Goal: Find specific page/section: Find specific page/section

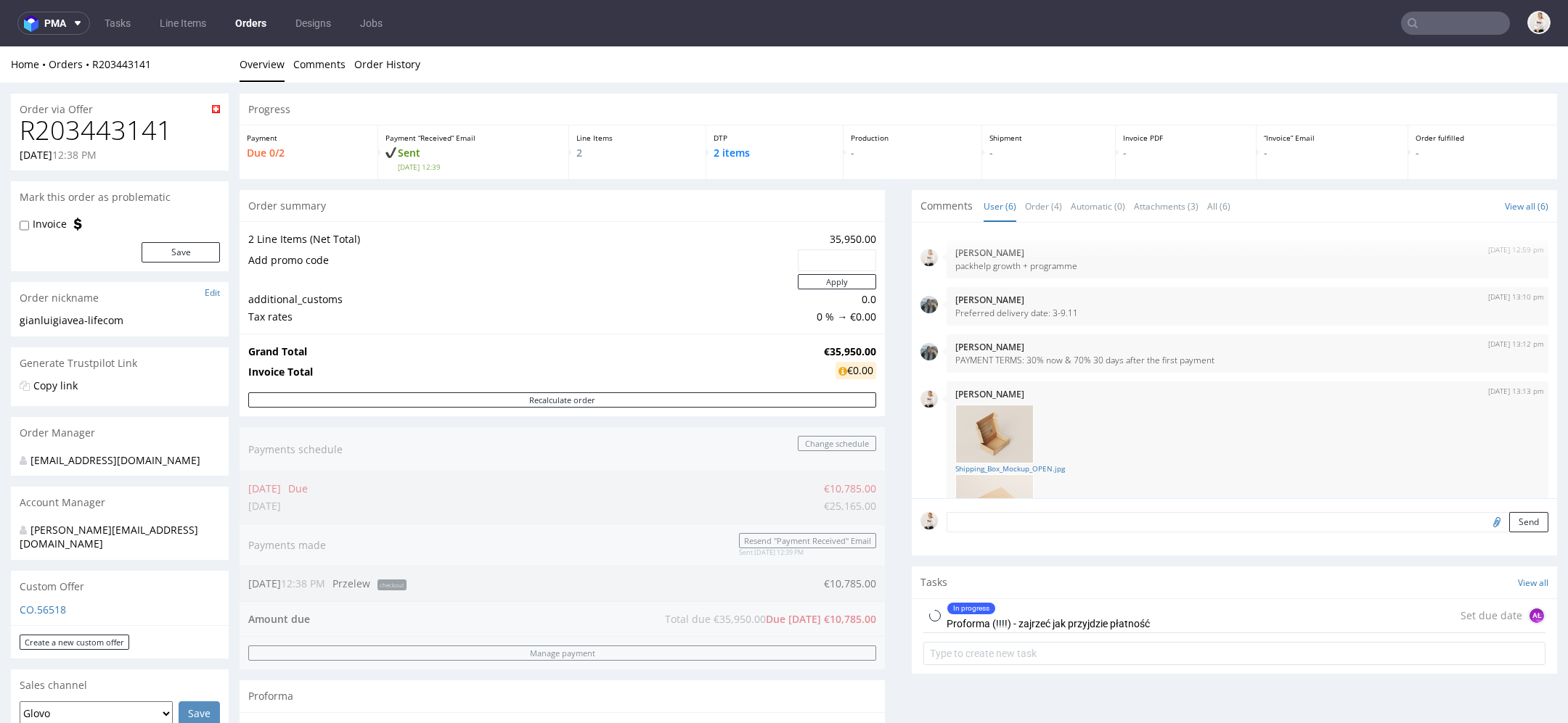
scroll to position [133, 0]
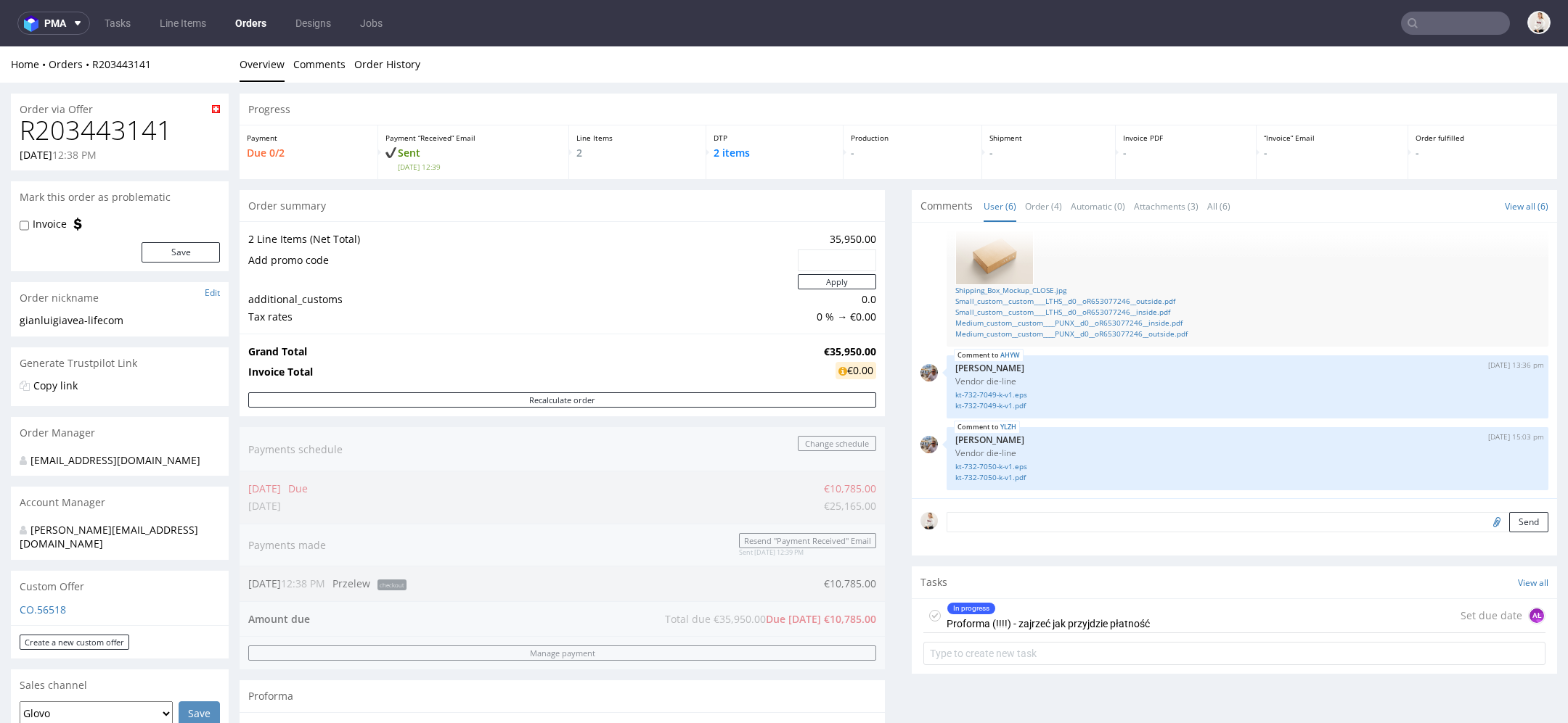
click at [125, 57] on div "Home Orders R203443141" at bounding box center [119, 64] width 218 height 14
click at [127, 65] on link "R203443141" at bounding box center [121, 64] width 59 height 14
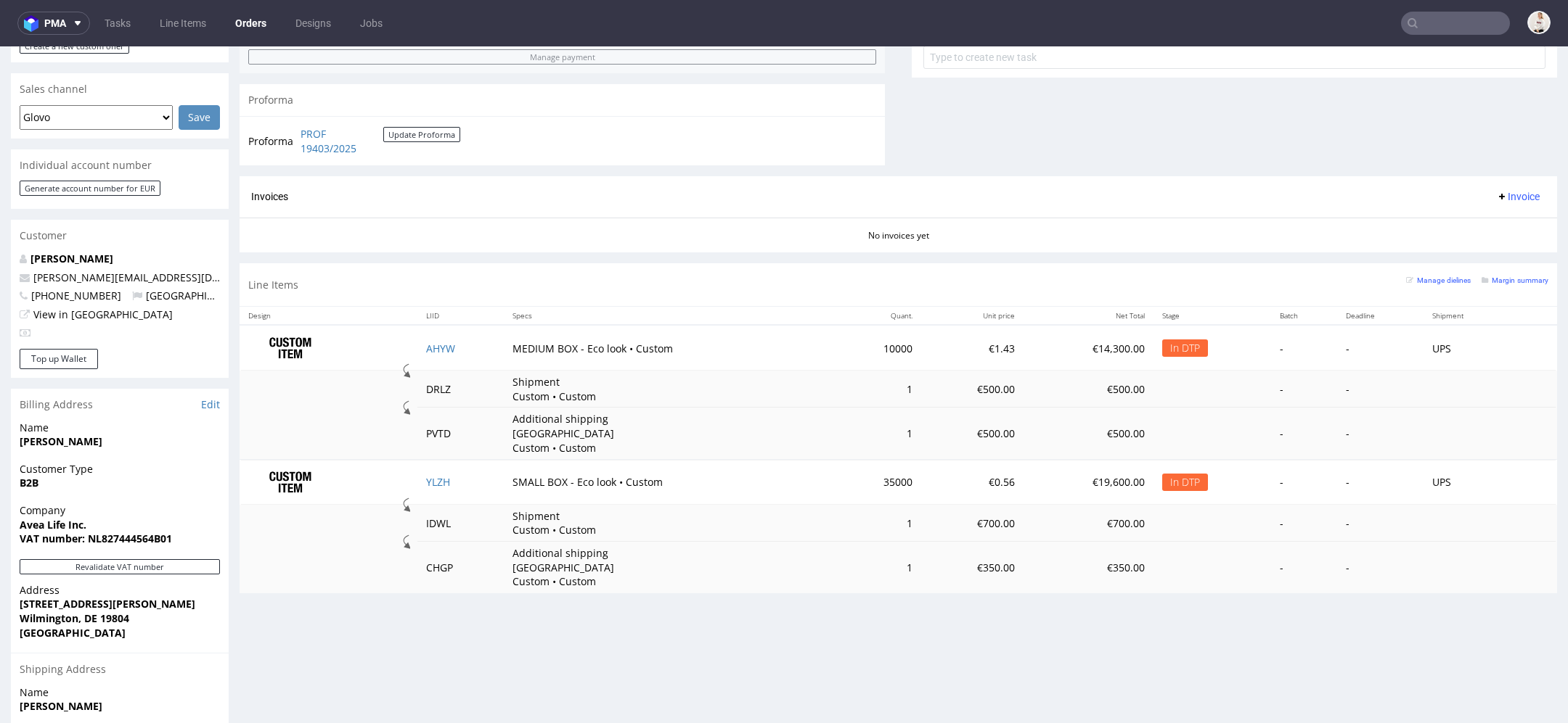
scroll to position [742, 0]
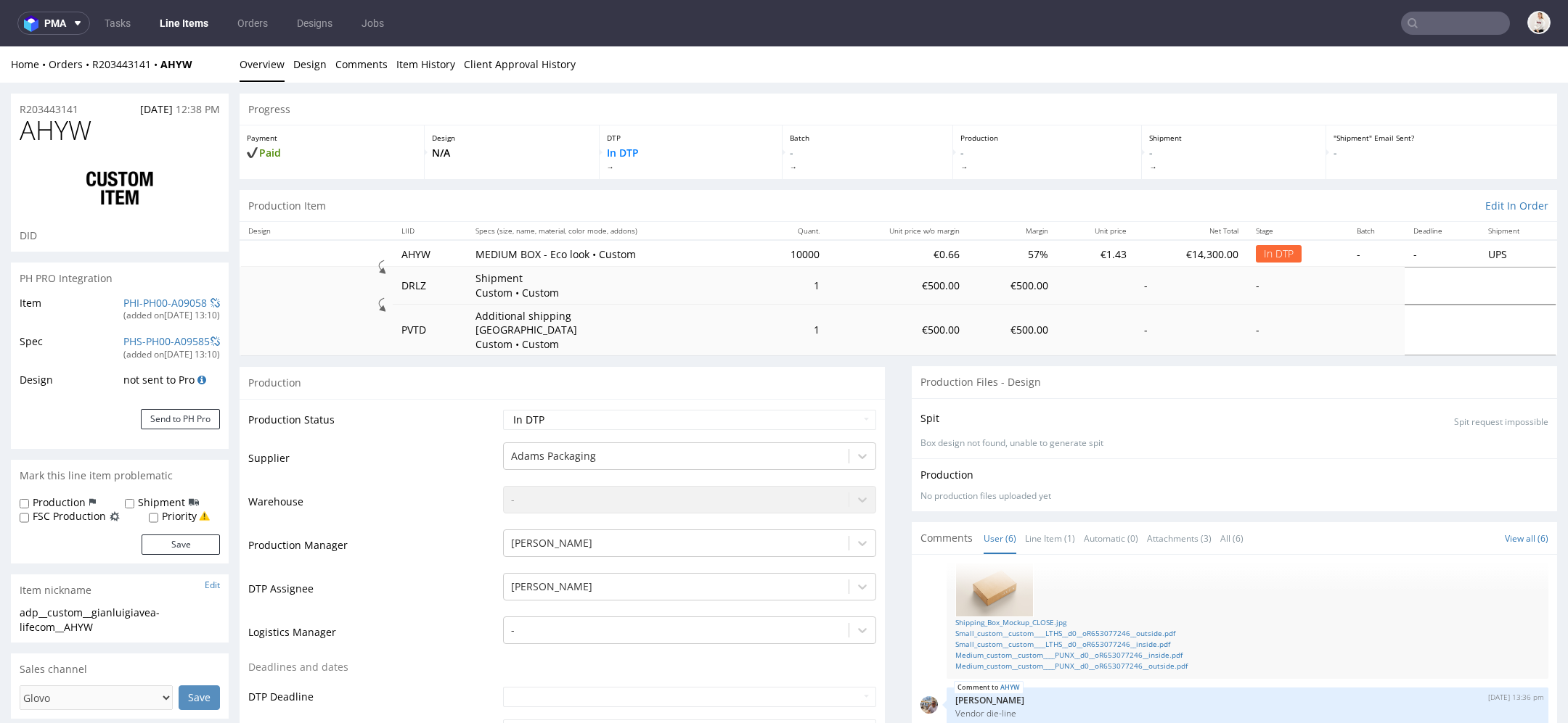
click at [1458, 13] on input "text" at bounding box center [1455, 23] width 109 height 23
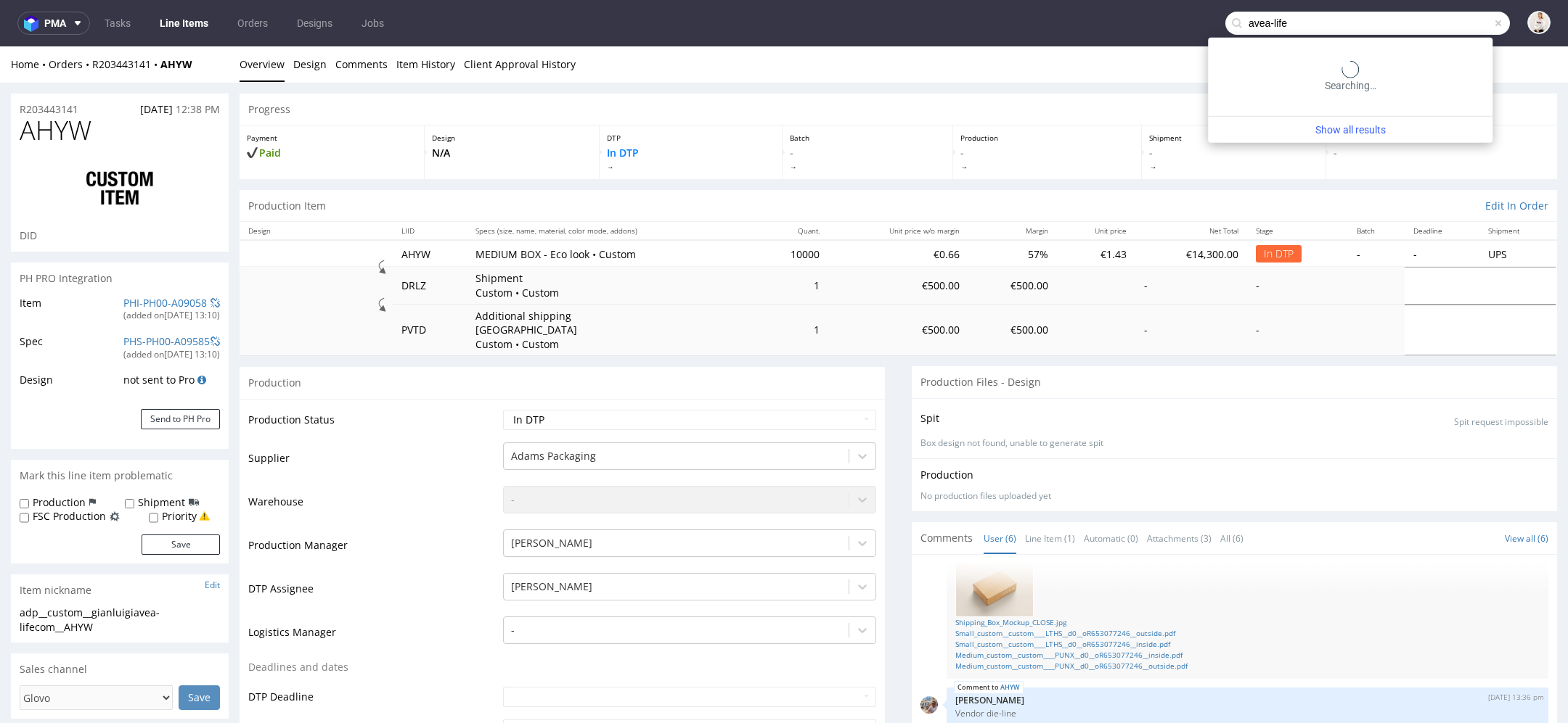
type input "avea-life"
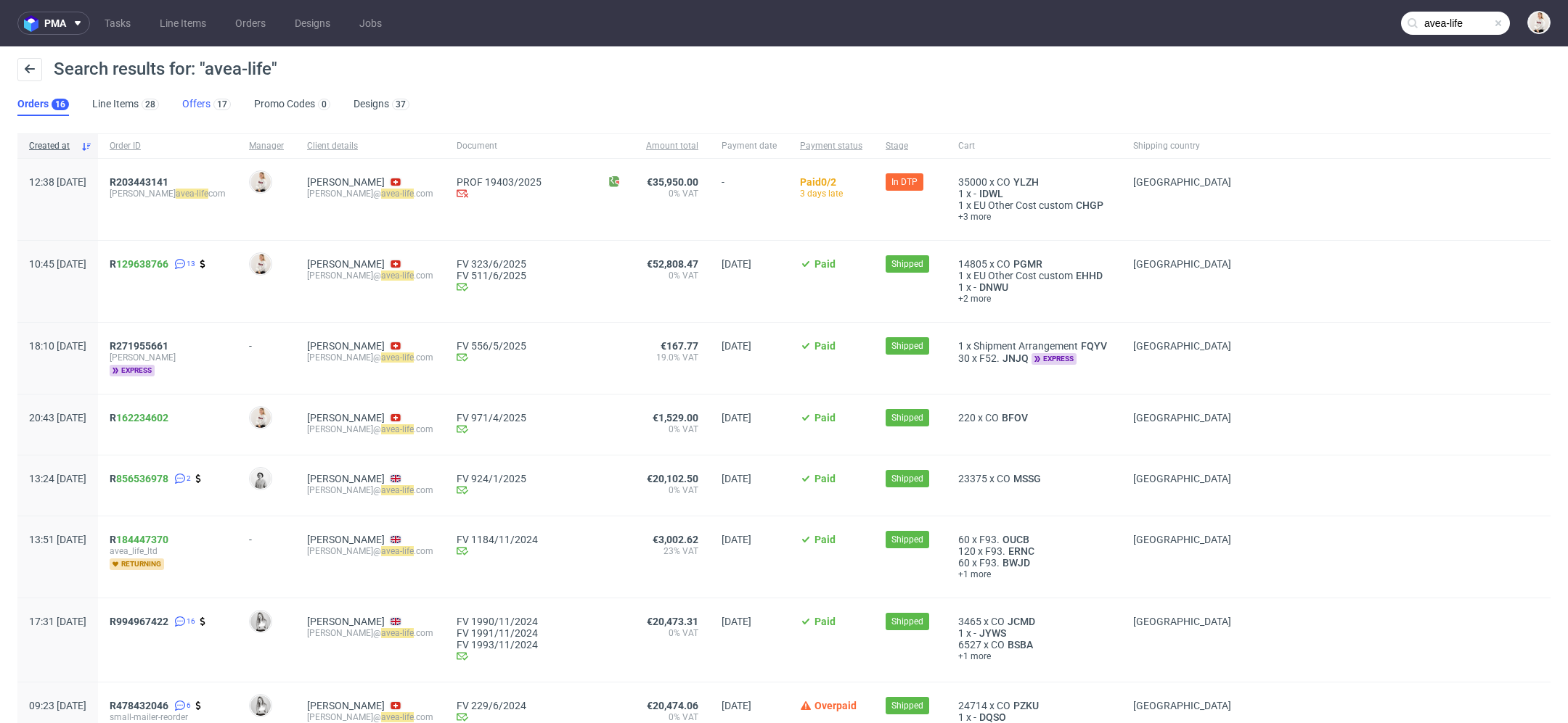
click at [186, 111] on link "Offers 17" at bounding box center [207, 104] width 48 height 23
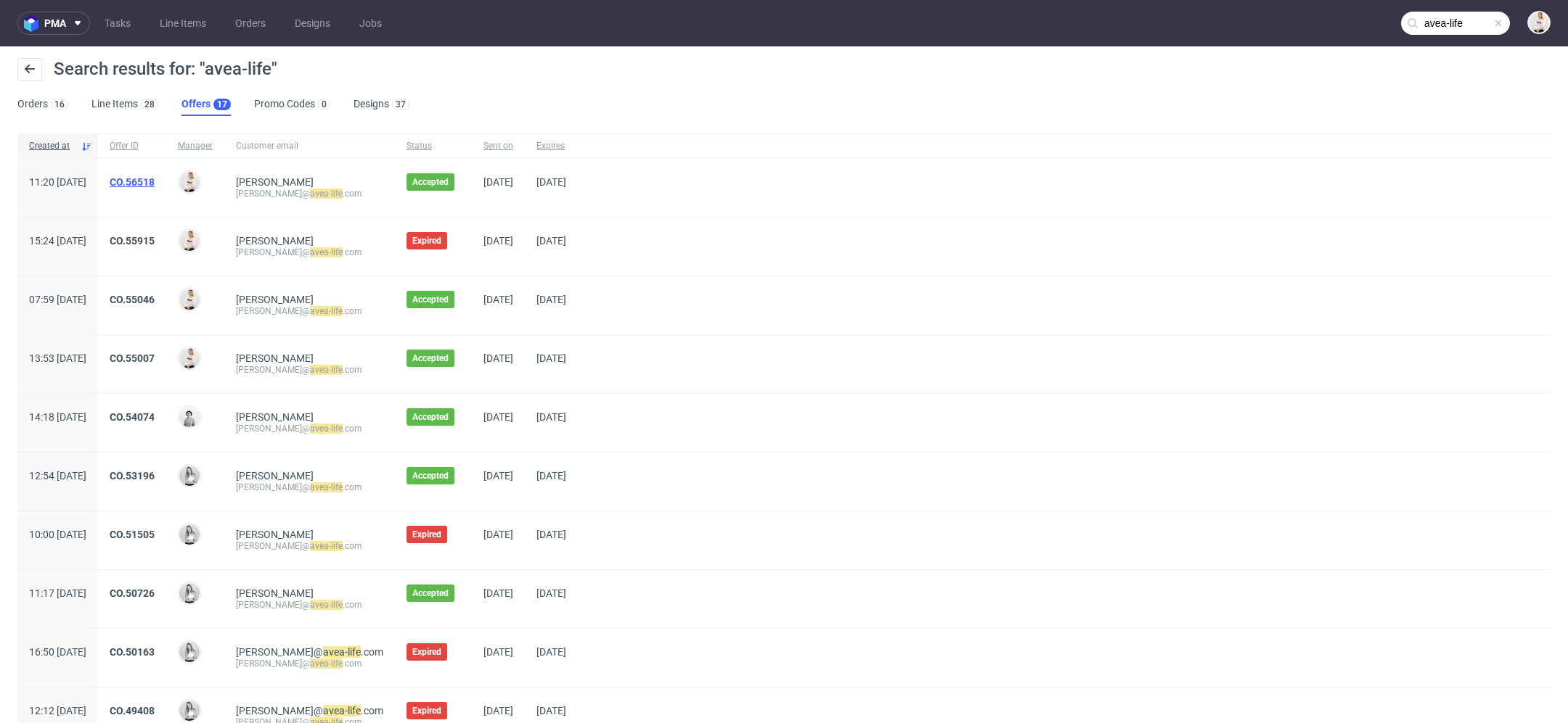
click at [155, 182] on link "CO.56518" at bounding box center [132, 182] width 45 height 11
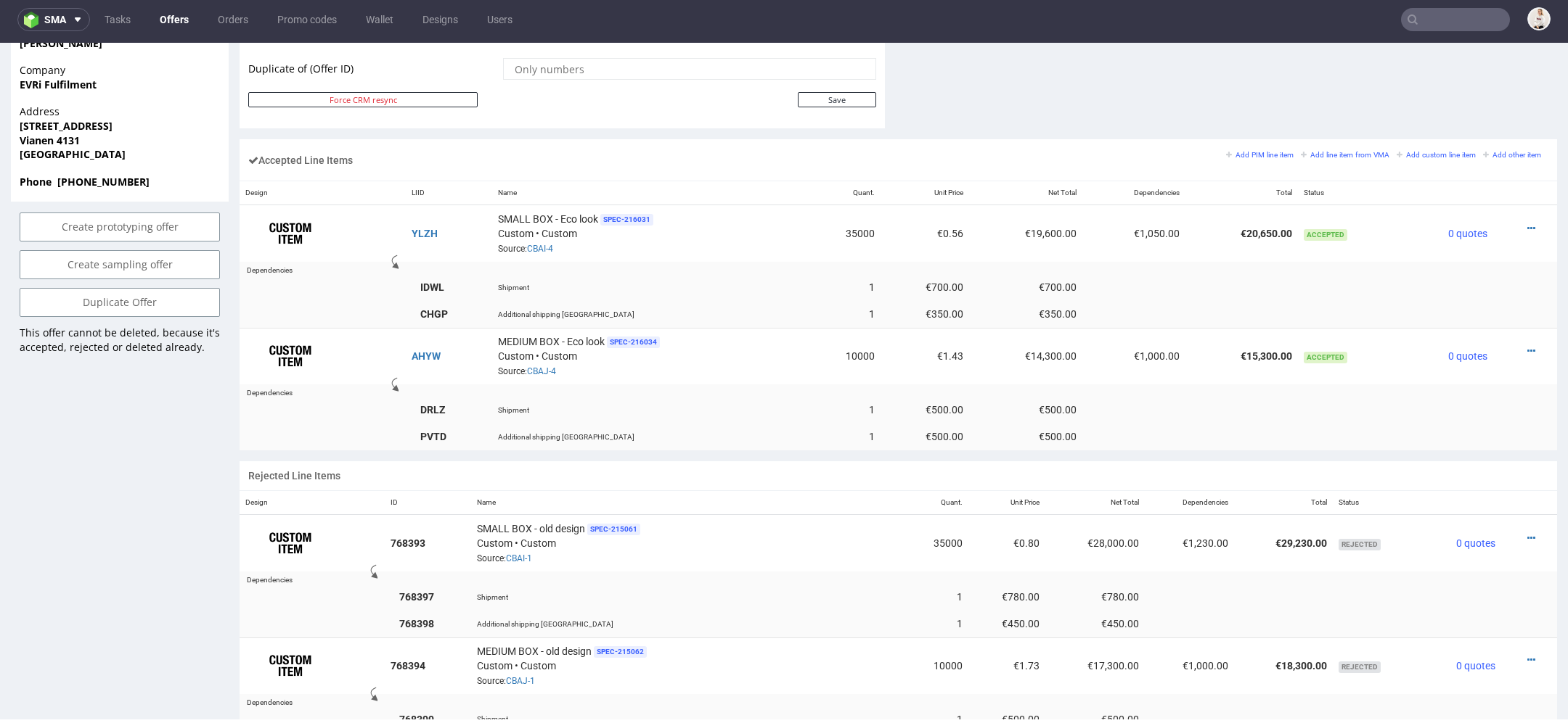
scroll to position [798, 0]
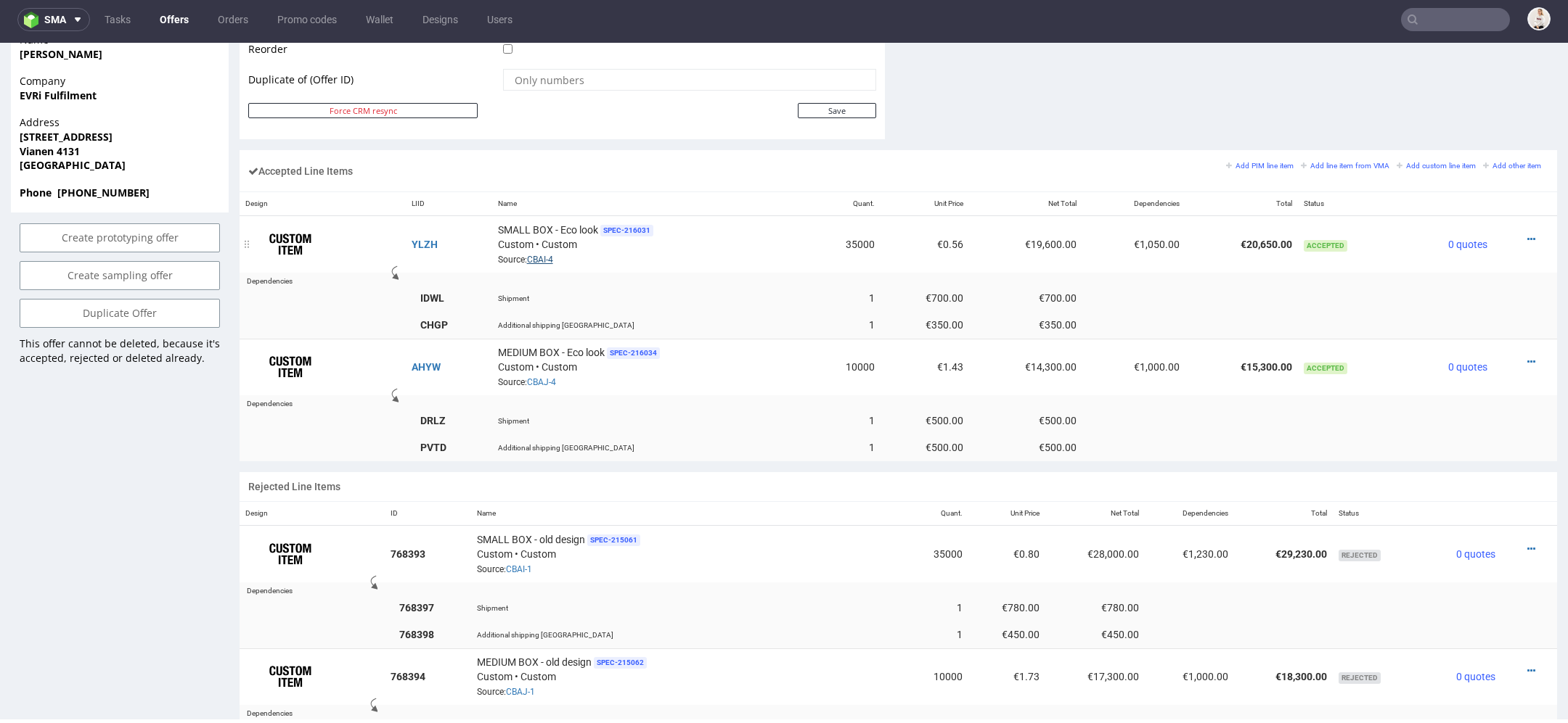
click at [535, 259] on link "CBAI-4" at bounding box center [540, 259] width 26 height 10
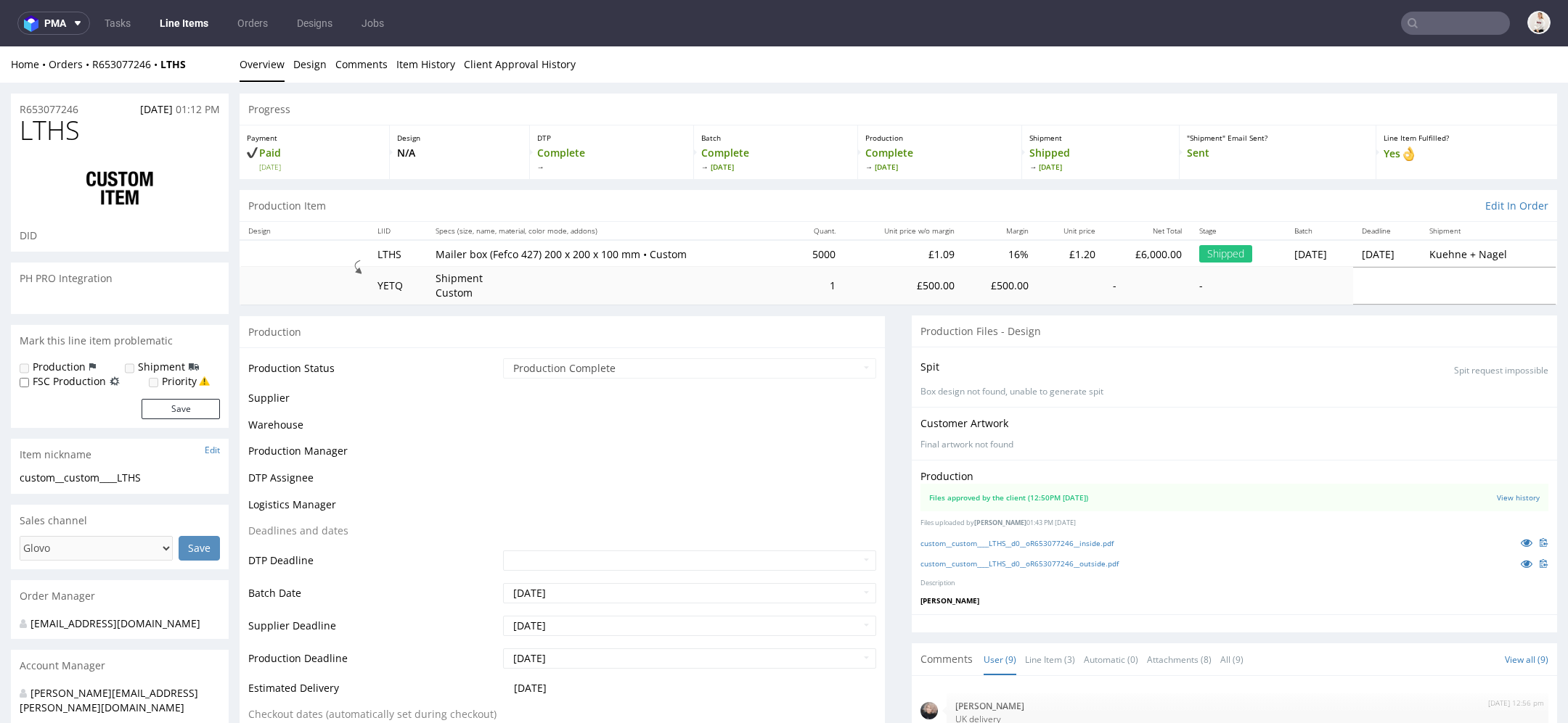
scroll to position [255, 0]
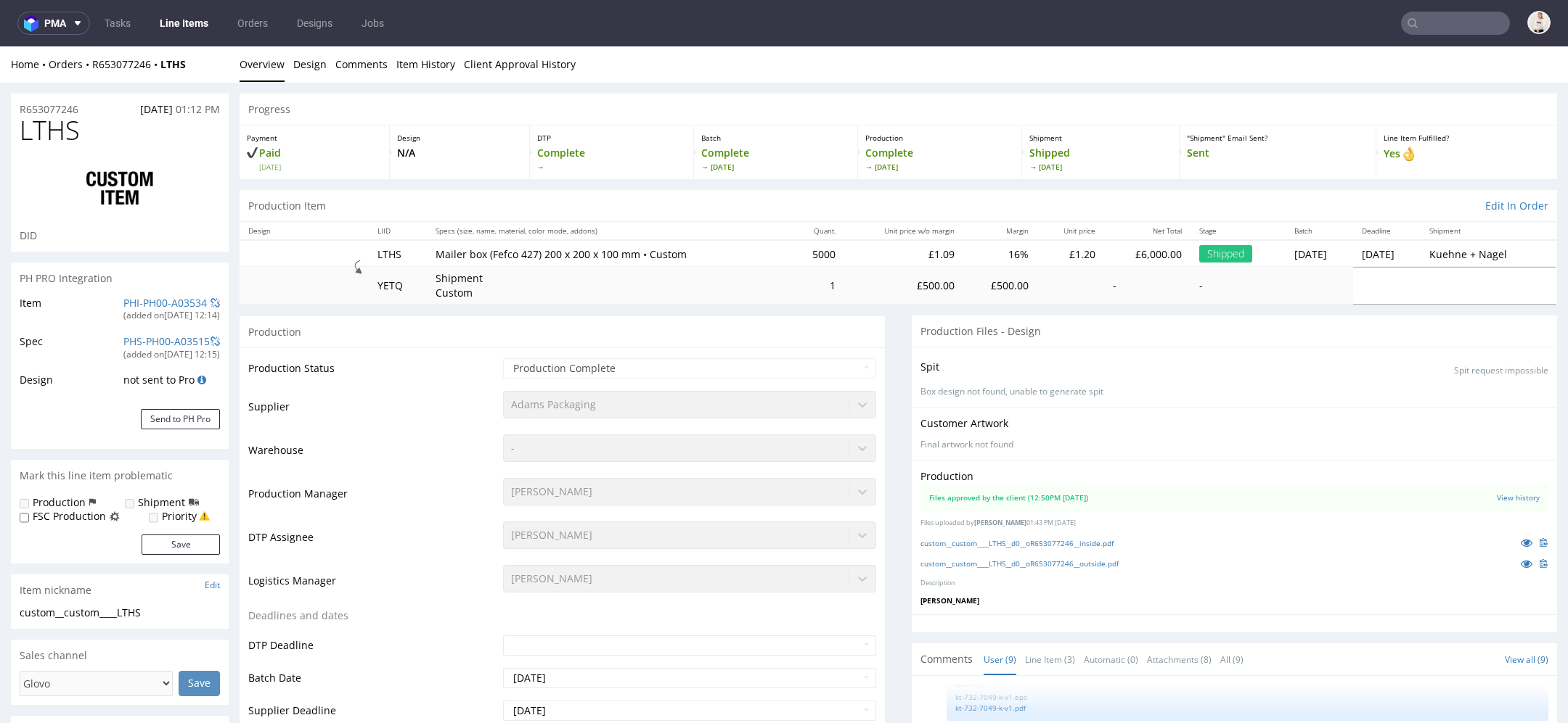
select select "in_progress"
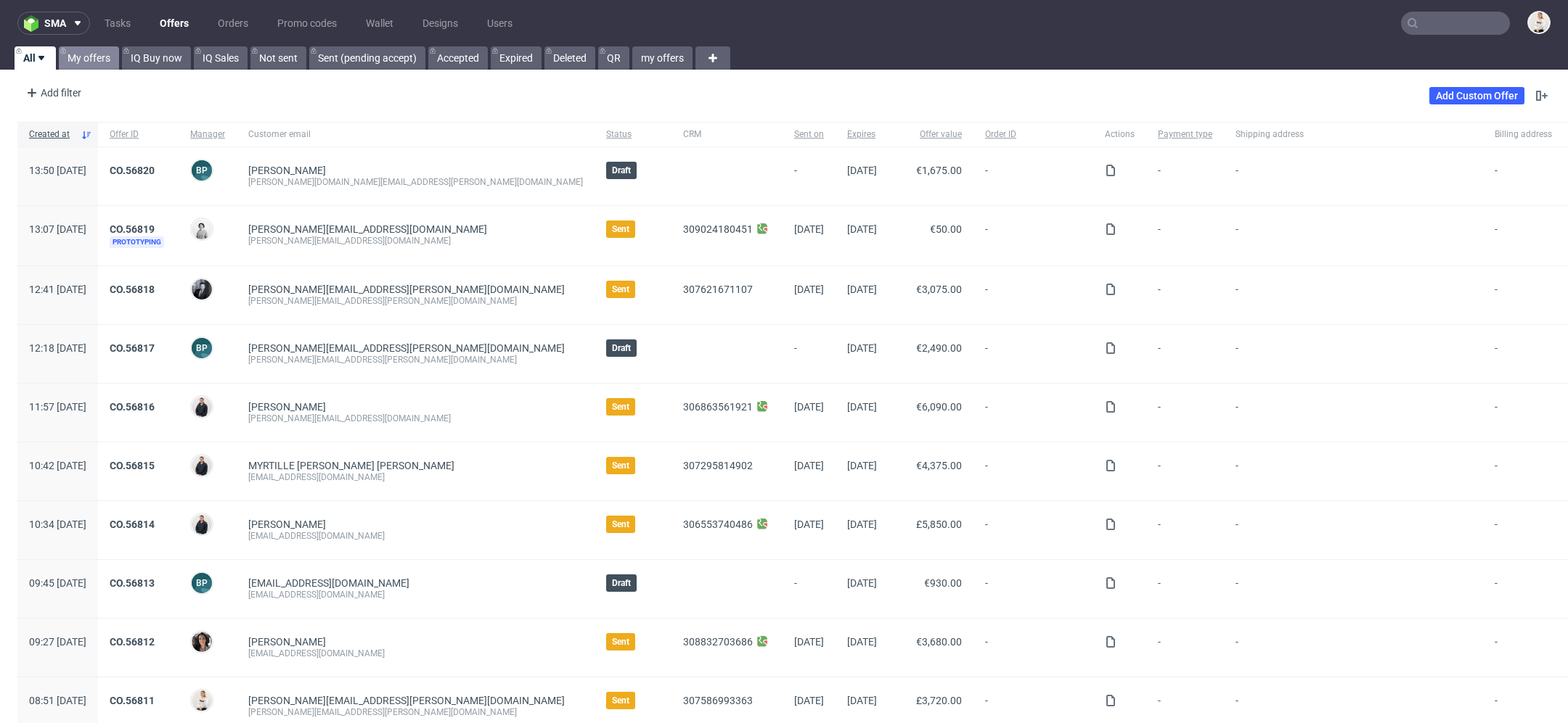
click at [100, 56] on link "My offers" at bounding box center [89, 58] width 60 height 23
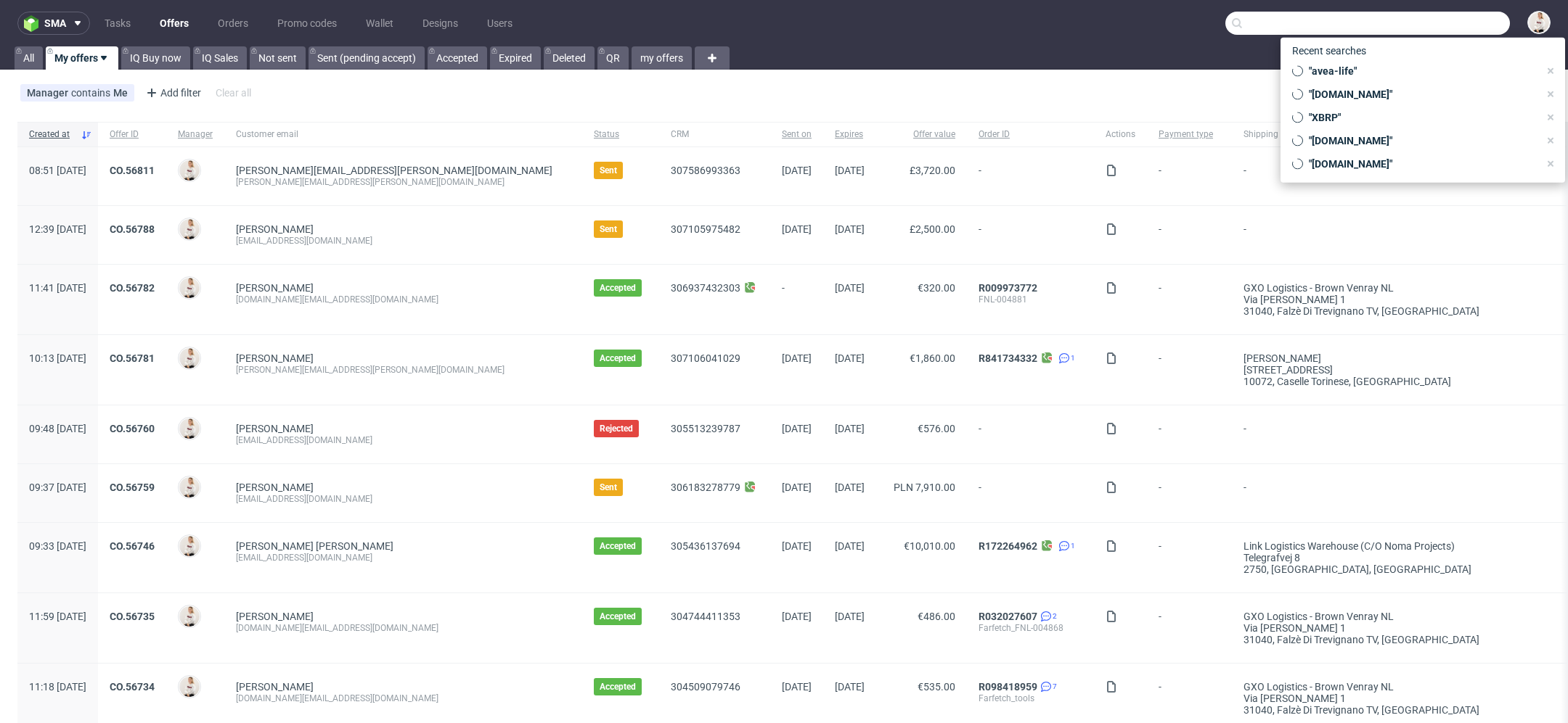
click at [1435, 29] on input "text" at bounding box center [1367, 23] width 284 height 23
click at [1389, 71] on span ""avea-life"" at bounding box center [1420, 71] width 236 height 14
type input "avea-life"
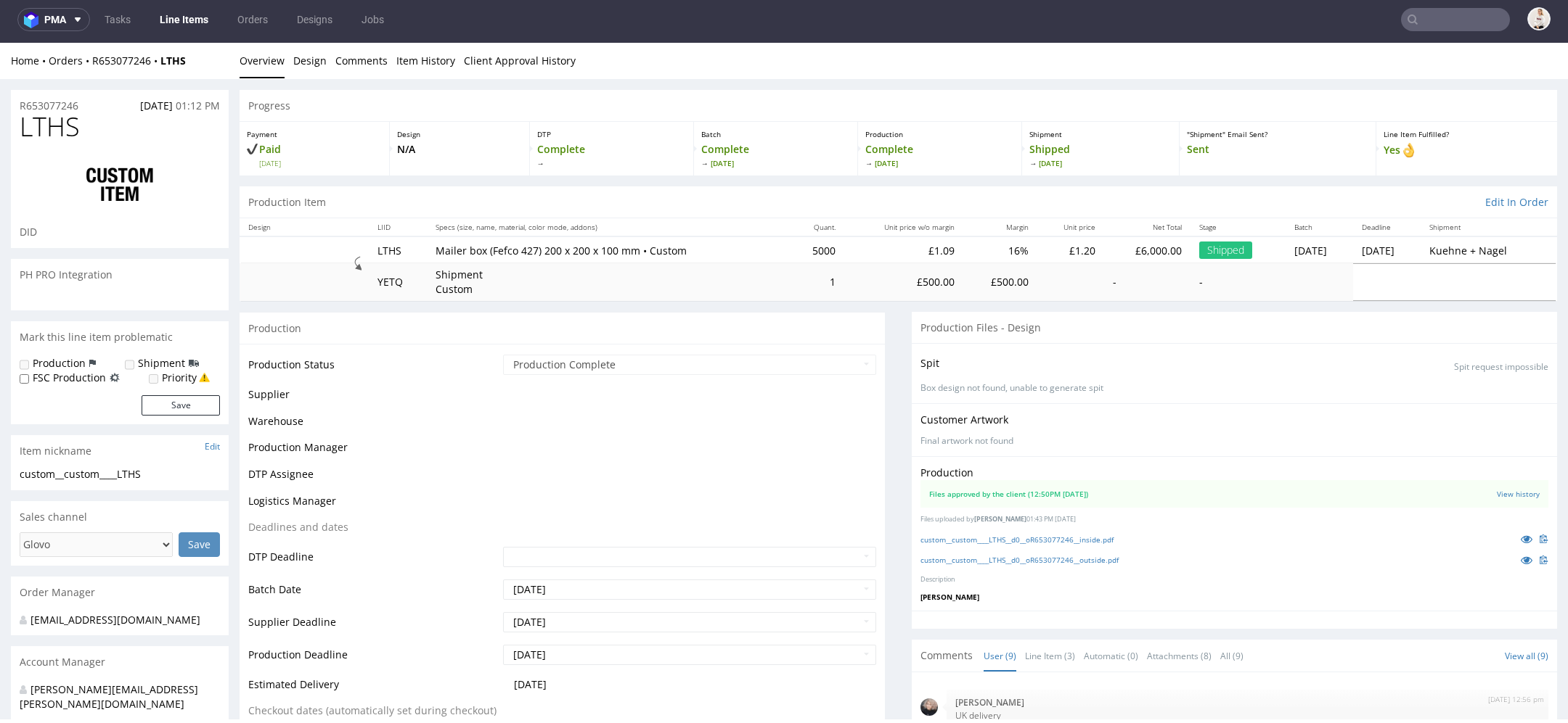
scroll to position [255, 0]
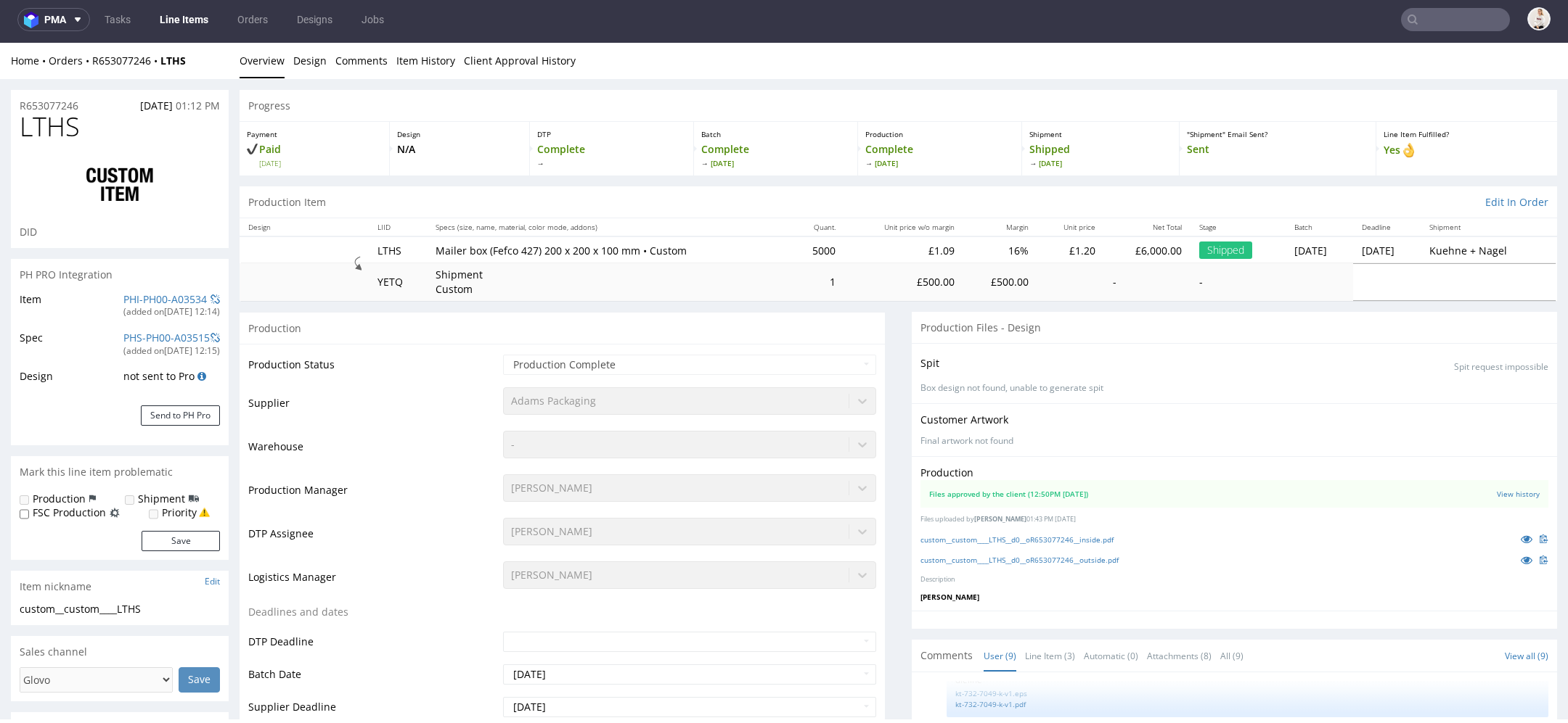
select select "in_progress"
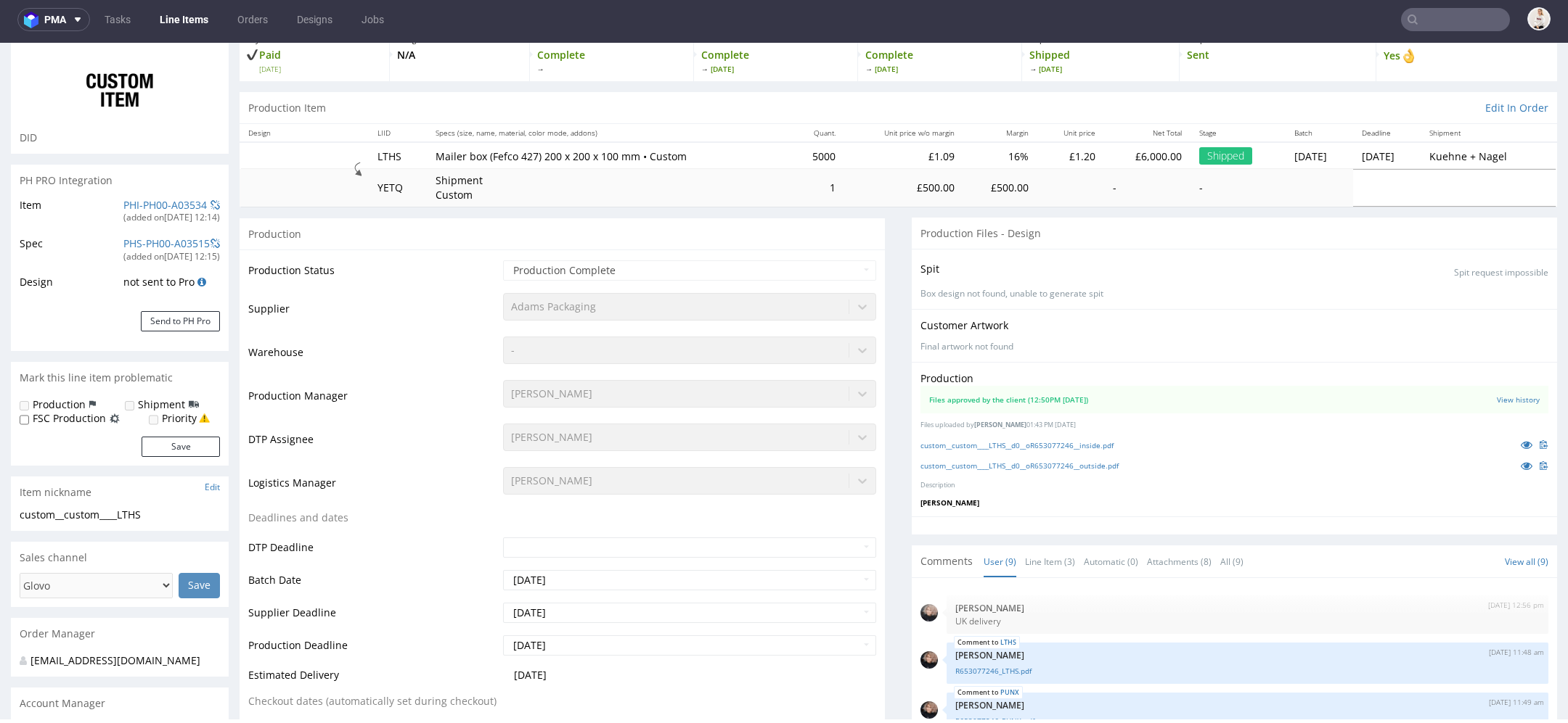
scroll to position [84, 0]
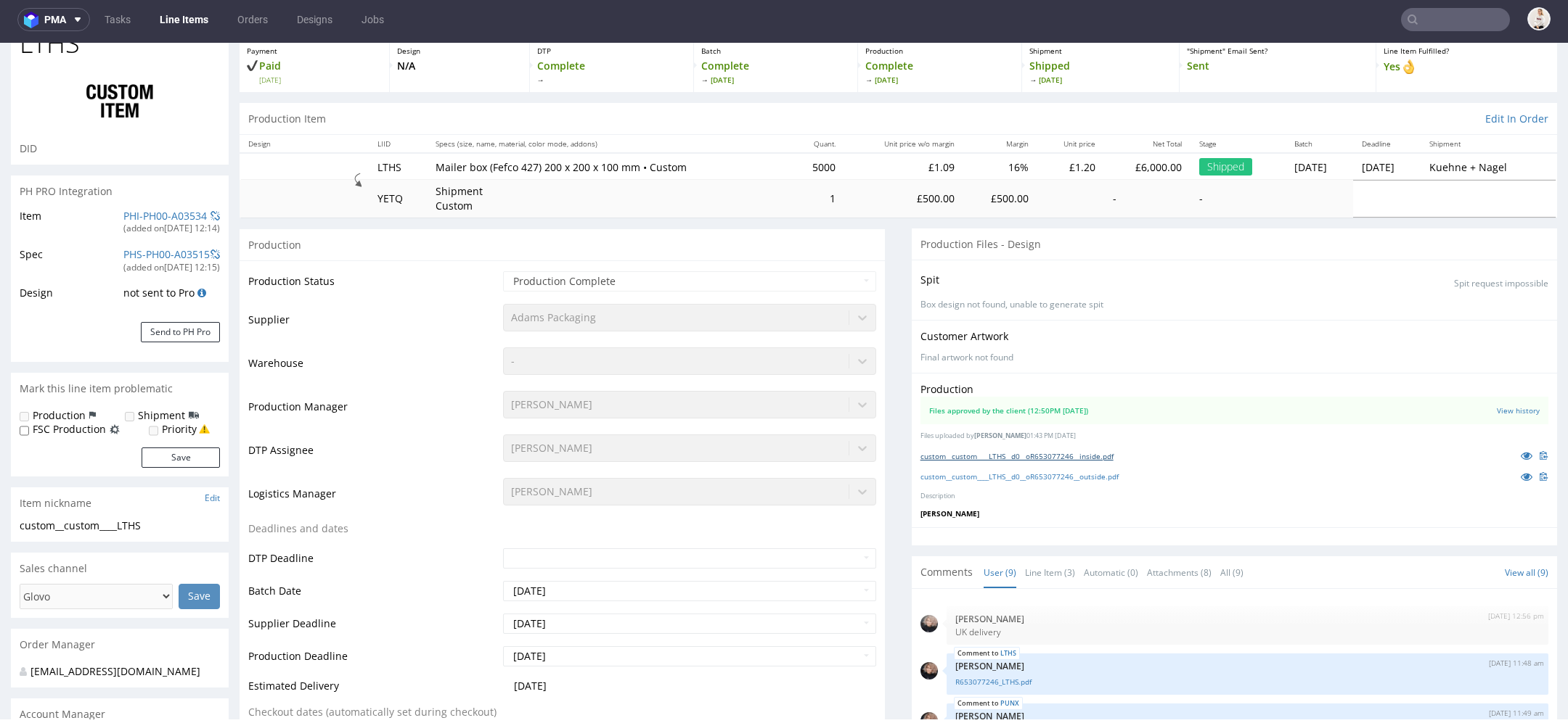
click at [1053, 453] on link "custom__custom____LTHS__d0__oR653077246__inside.pdf" at bounding box center [1017, 456] width 193 height 10
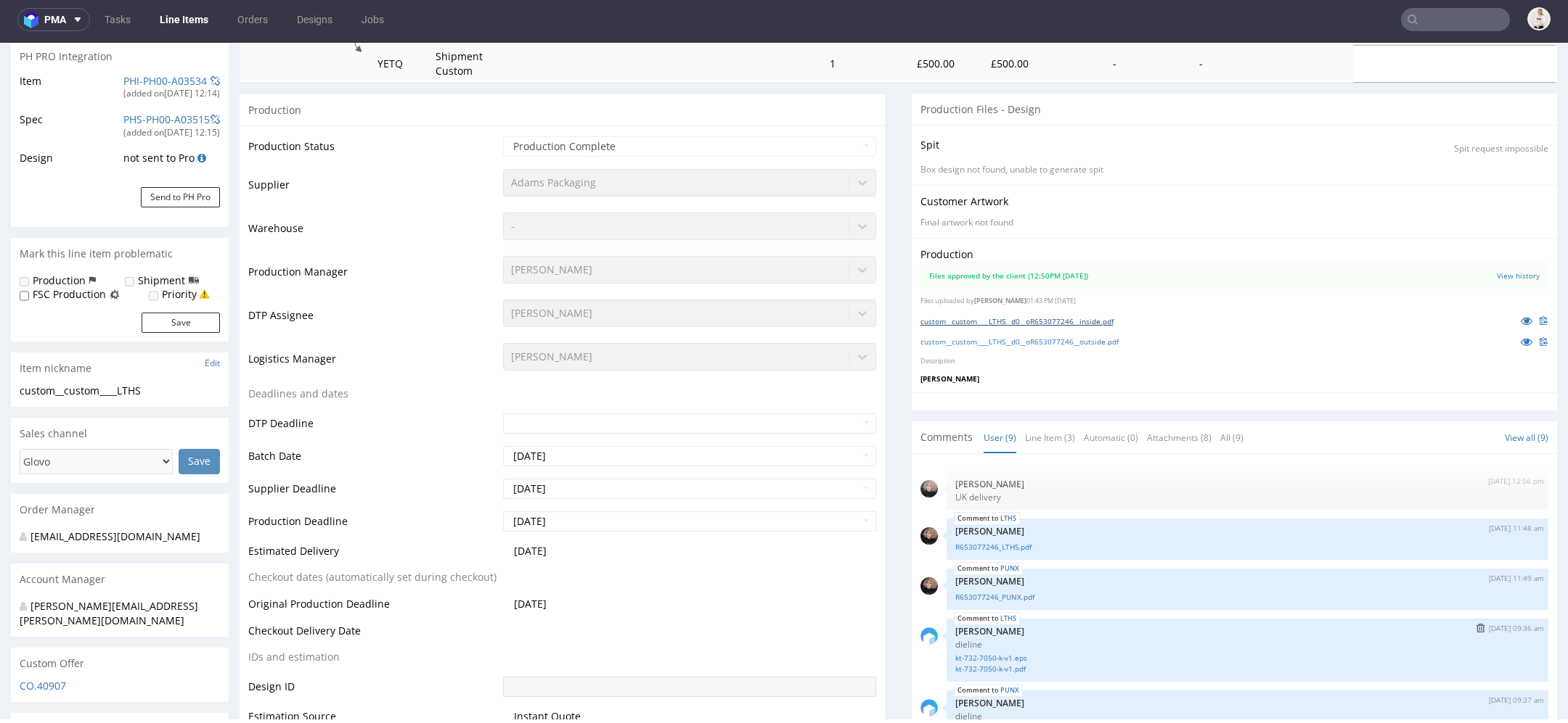
scroll to position [0, 0]
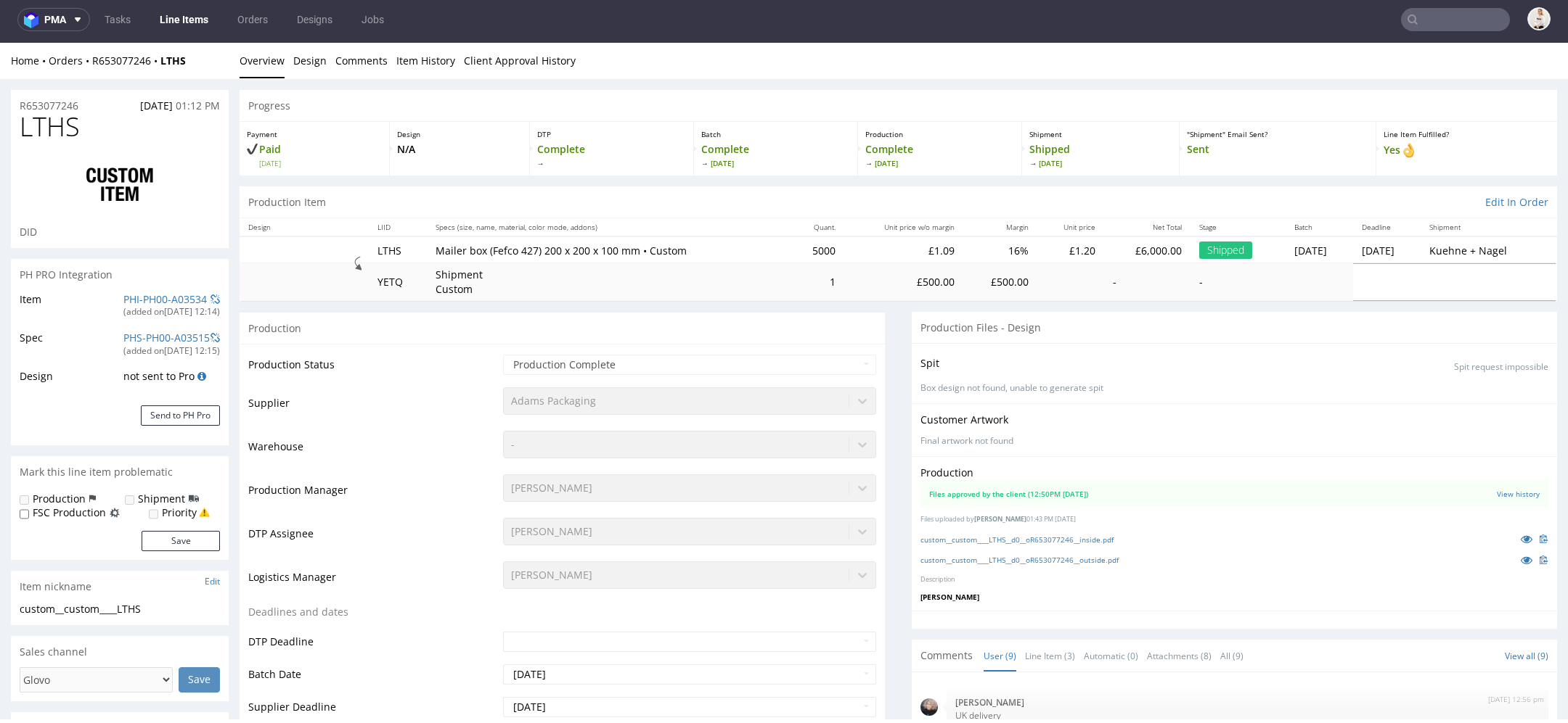
click at [1435, 11] on input "text" at bounding box center [1455, 20] width 109 height 23
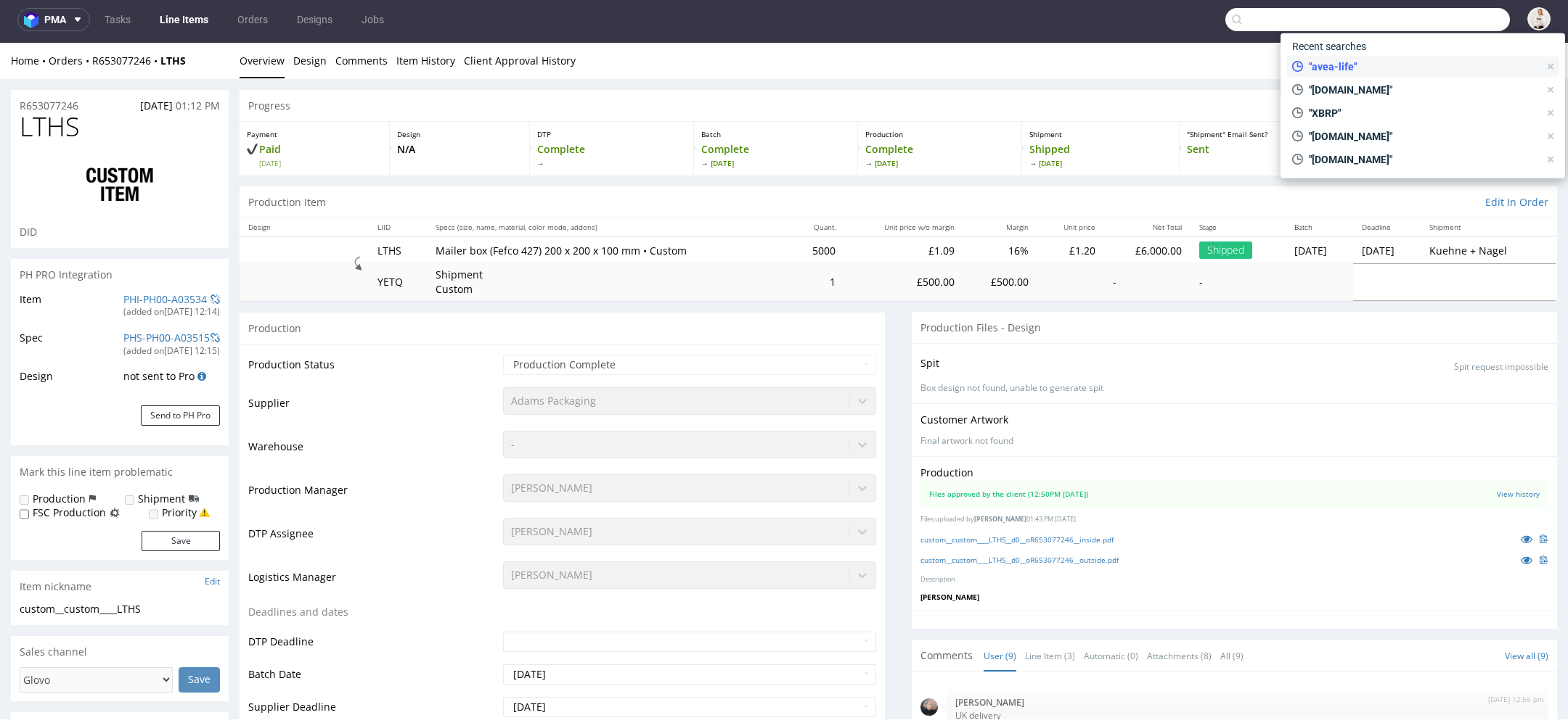
click at [1395, 73] on span ""avea-life"" at bounding box center [1420, 66] width 236 height 14
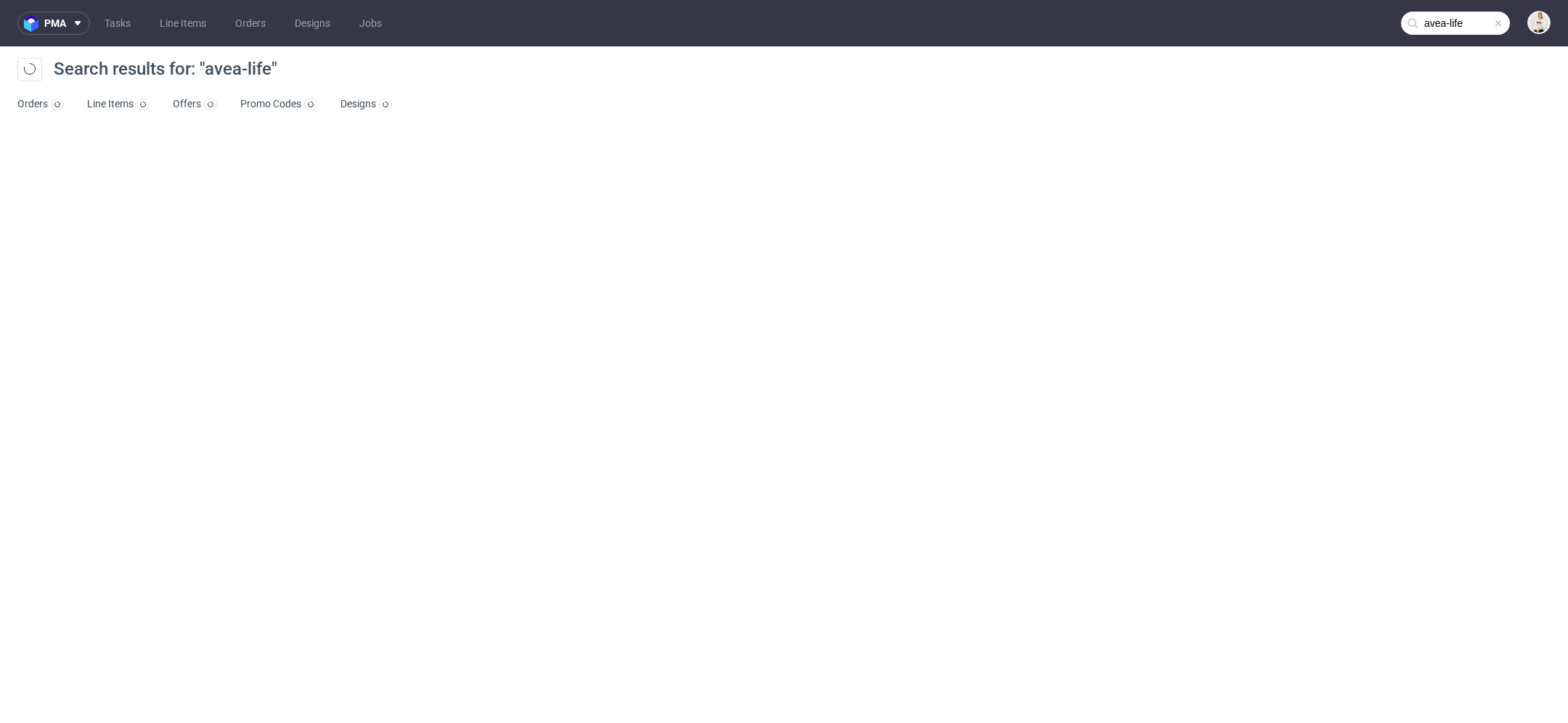
type input "avea-life"
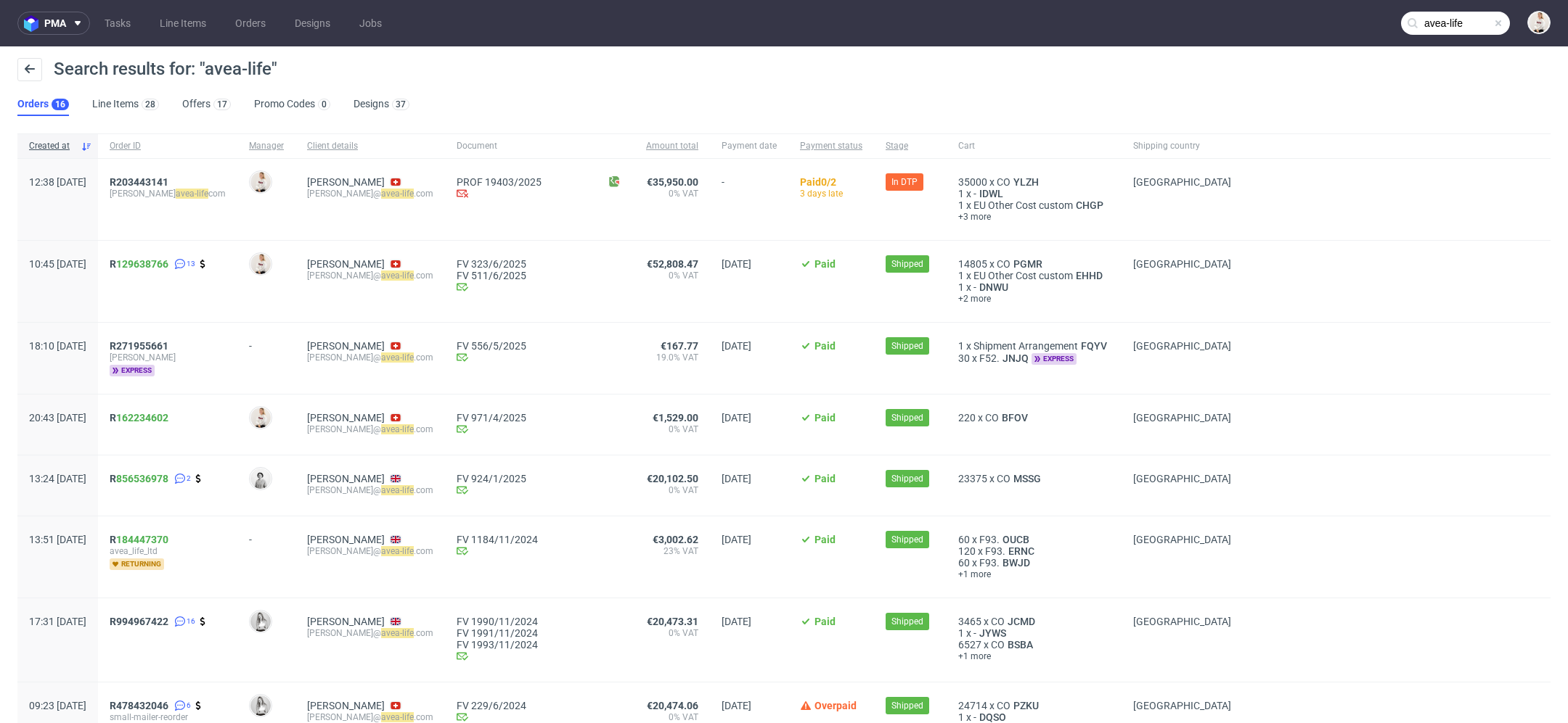
click at [499, 117] on div "Search results for: "avea-life" Orders 16 Line Items 28 Offers 17 Promo Codes 0…" at bounding box center [784, 87] width 1568 height 81
click at [211, 110] on div "17" at bounding box center [220, 103] width 20 height 14
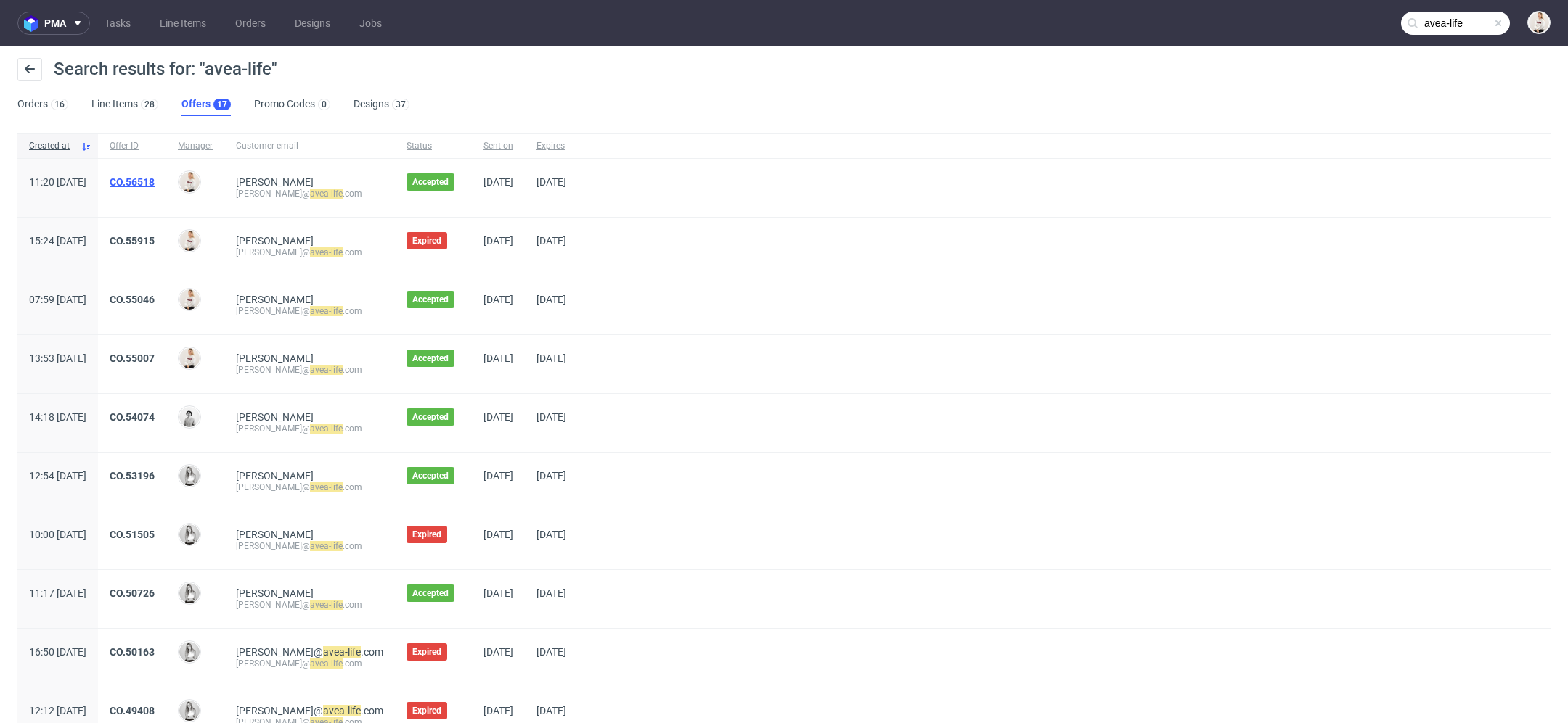
click at [155, 183] on link "CO.56518" at bounding box center [132, 182] width 45 height 11
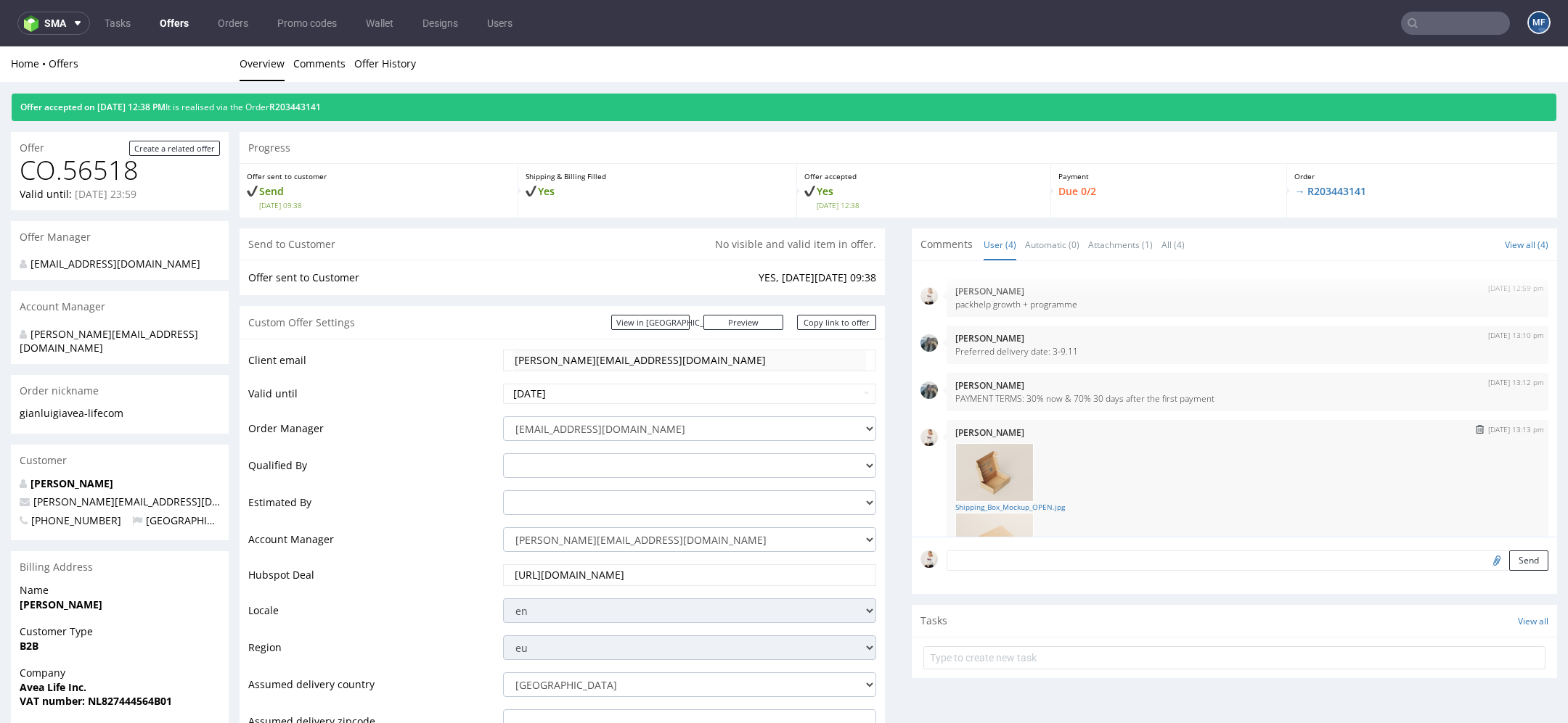
scroll to position [106, 0]
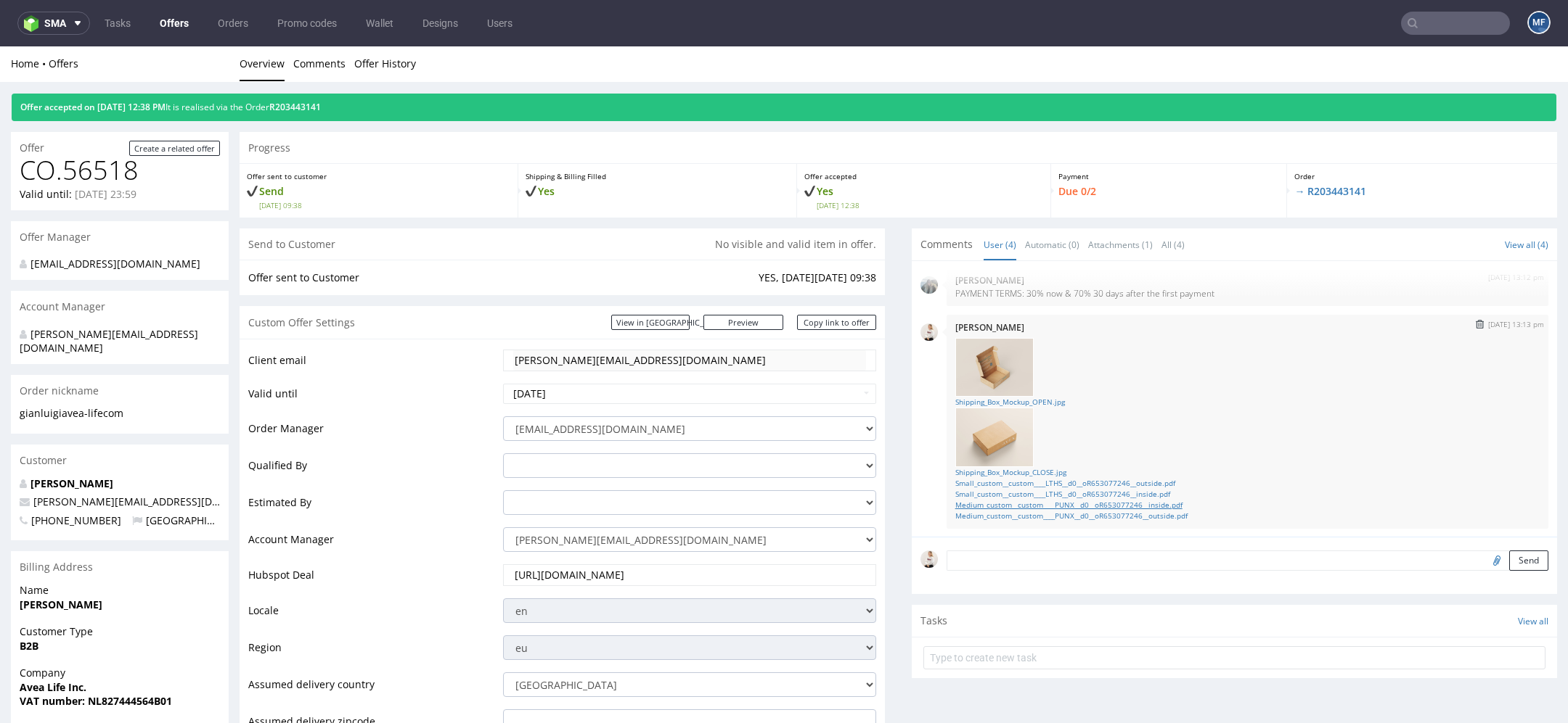
click at [1161, 504] on link "Medium_custom__custom____PUNX__d0__oR653077246__inside.pdf" at bounding box center [1247, 505] width 585 height 11
click at [1136, 512] on link "Medium_custom__custom____PUNX__d0__oR653077246__outside.pdf" at bounding box center [1247, 516] width 585 height 11
click at [1168, 479] on link "Small_custom__custom____LTHS__d0__oR653077246__outside.pdf" at bounding box center [1247, 483] width 585 height 11
click at [1254, 448] on div at bounding box center [1247, 437] width 585 height 60
click at [1179, 492] on link "Small_custom__custom____LTHS__d0__oR653077246__inside.pdf" at bounding box center [1247, 495] width 585 height 11
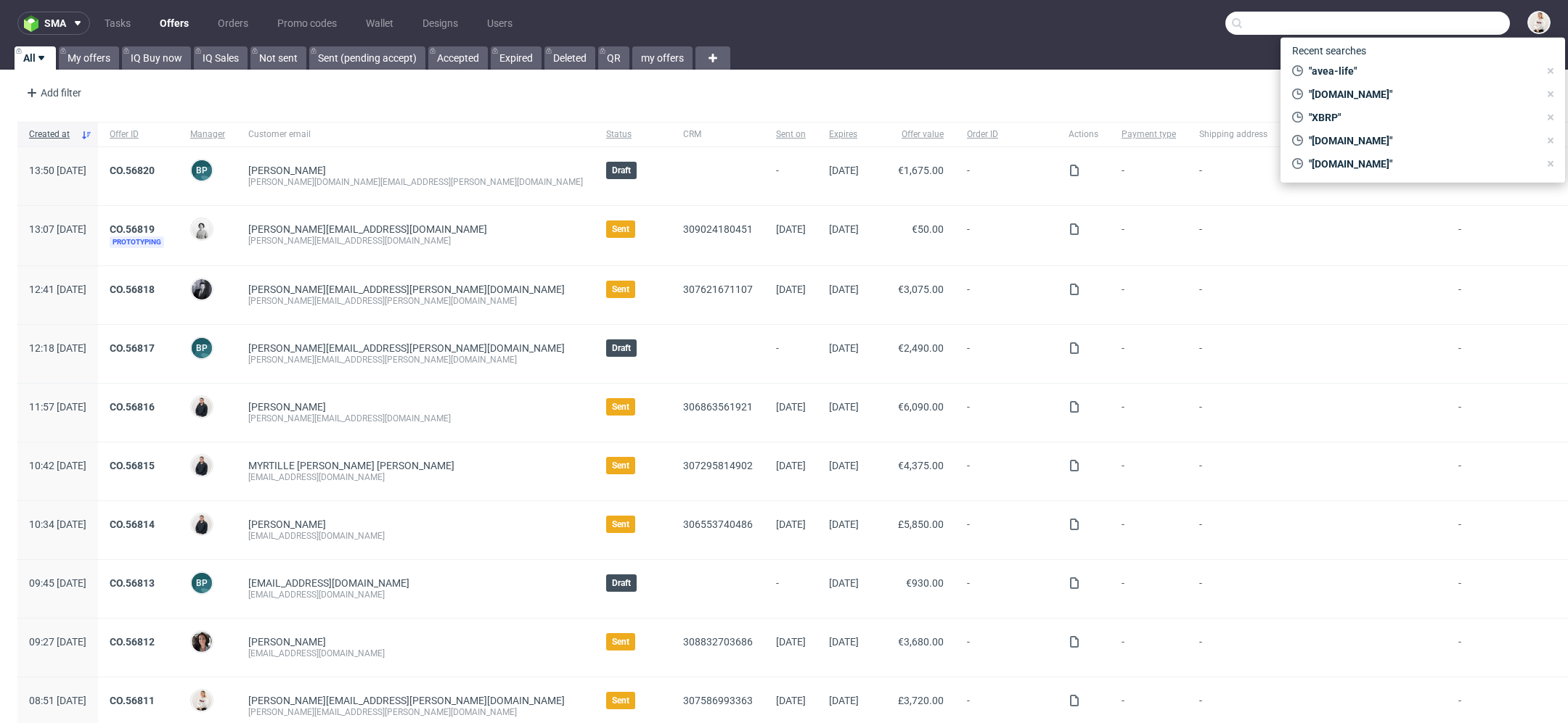
click at [1459, 16] on input "text" at bounding box center [1367, 23] width 284 height 23
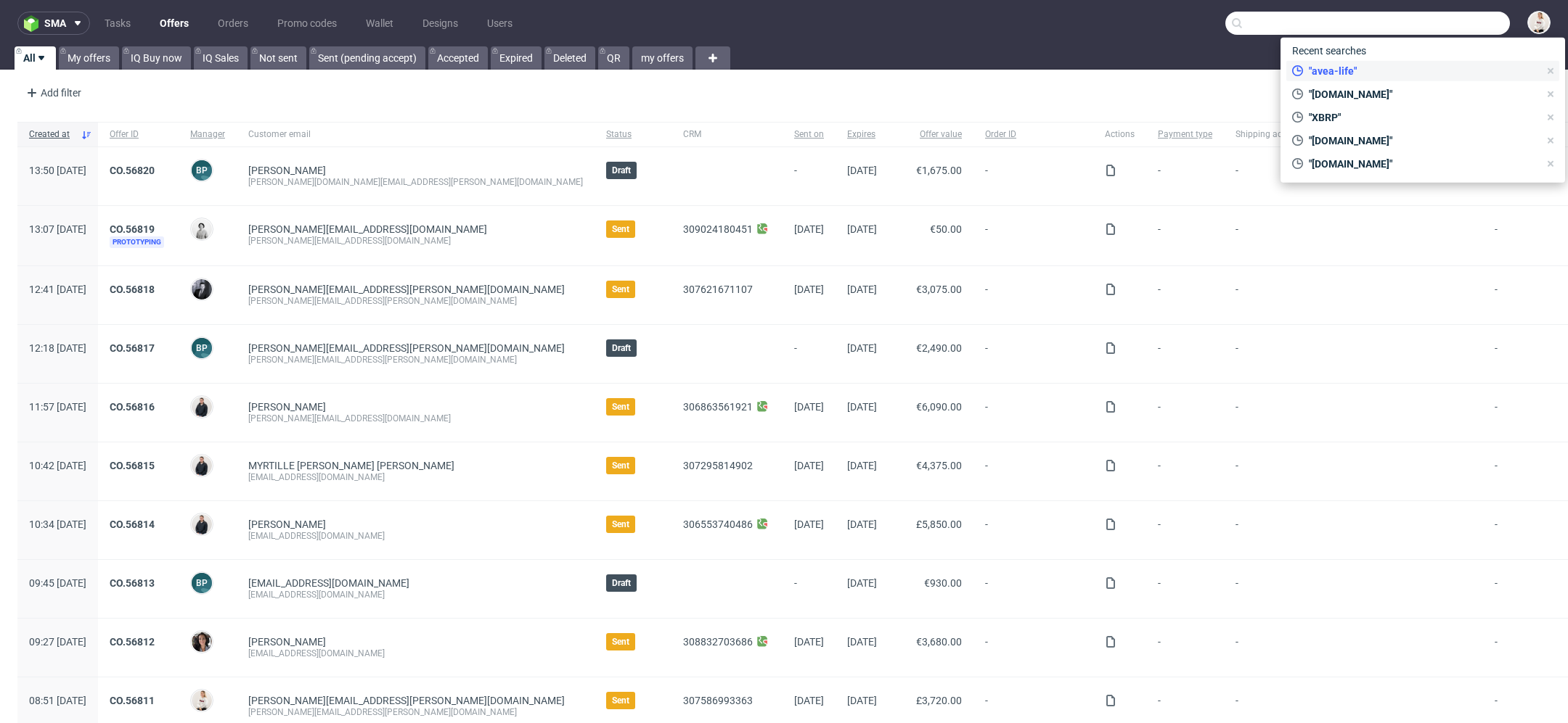
click at [1378, 69] on span ""avea-life"" at bounding box center [1420, 71] width 236 height 14
type input "avea-life"
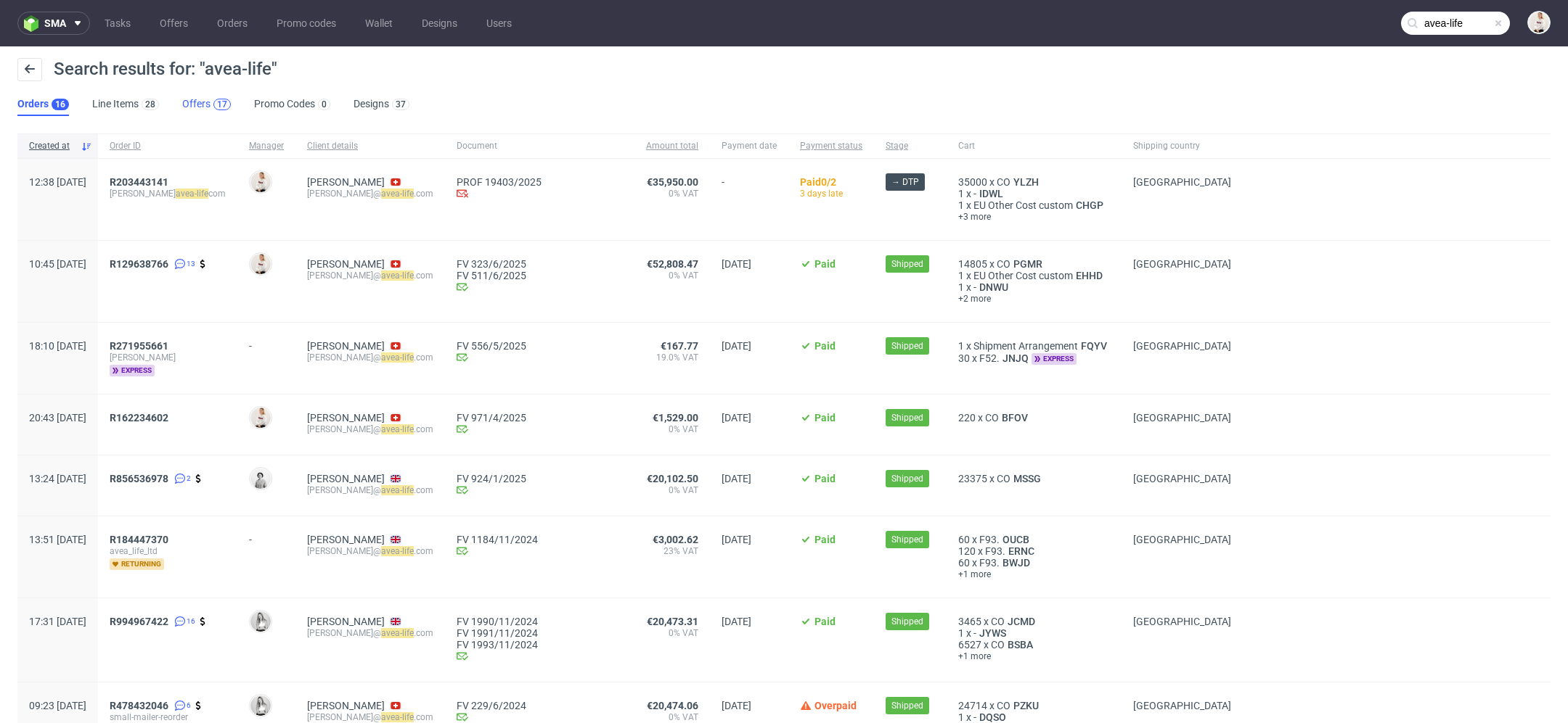
click at [213, 106] on div "17" at bounding box center [222, 104] width 17 height 11
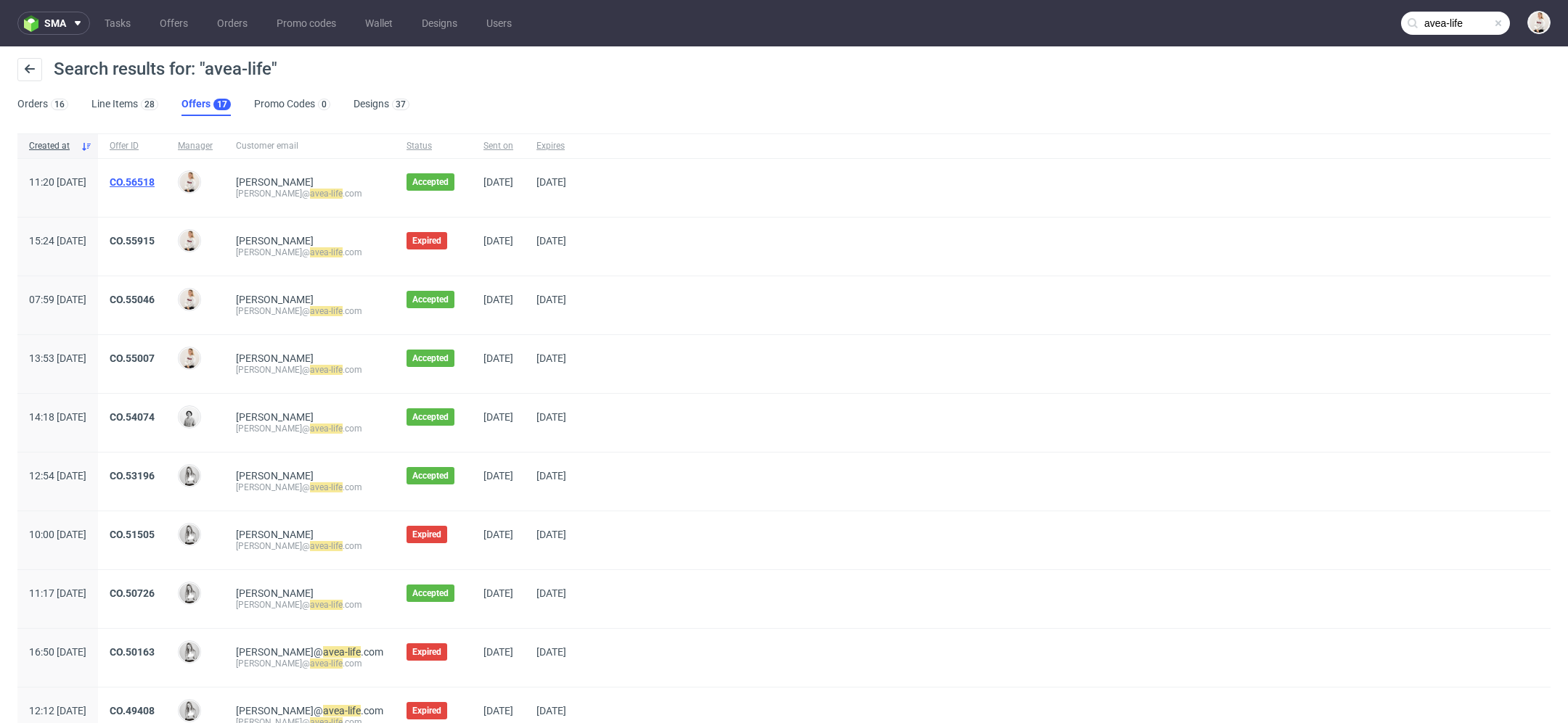
click at [155, 182] on link "CO.56518" at bounding box center [132, 182] width 45 height 11
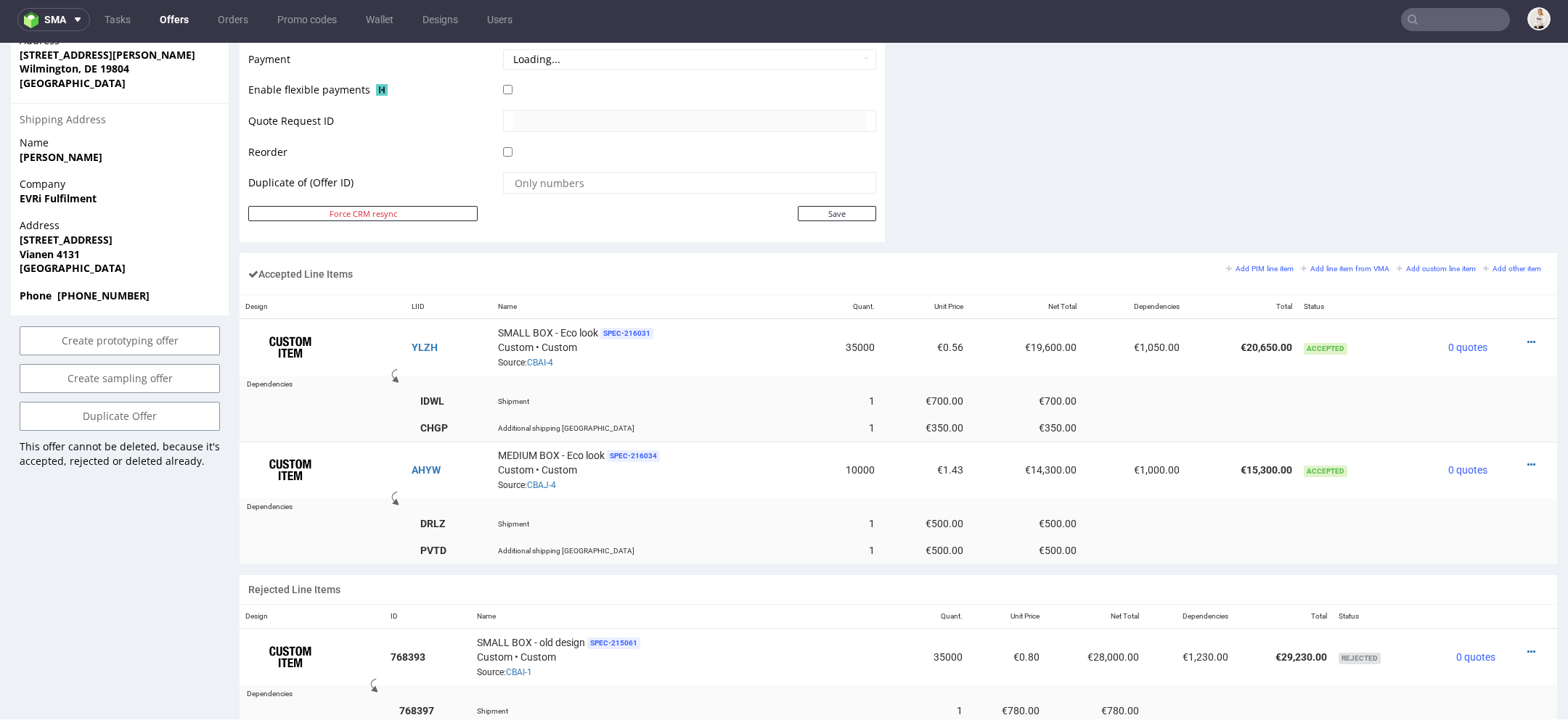
scroll to position [695, 0]
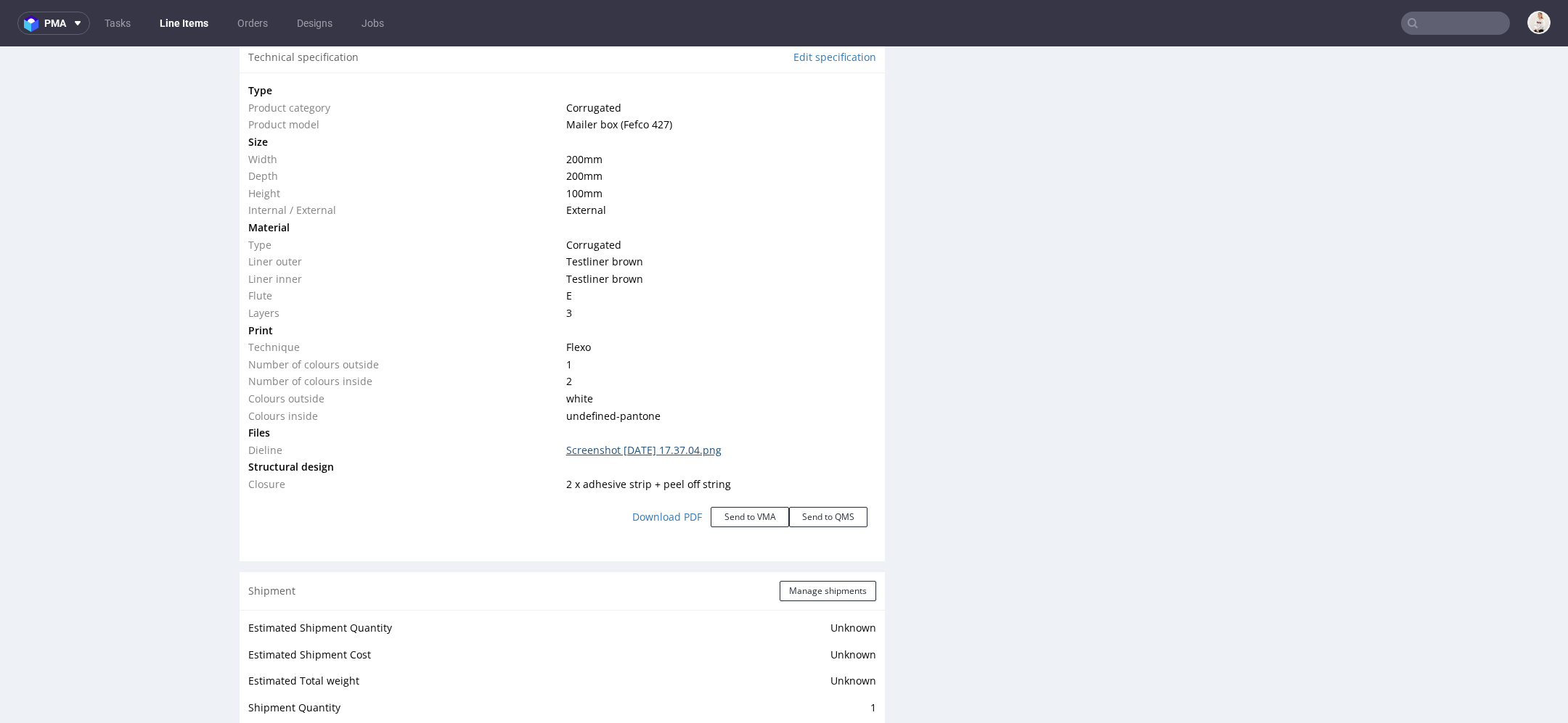
scroll to position [1474, 0]
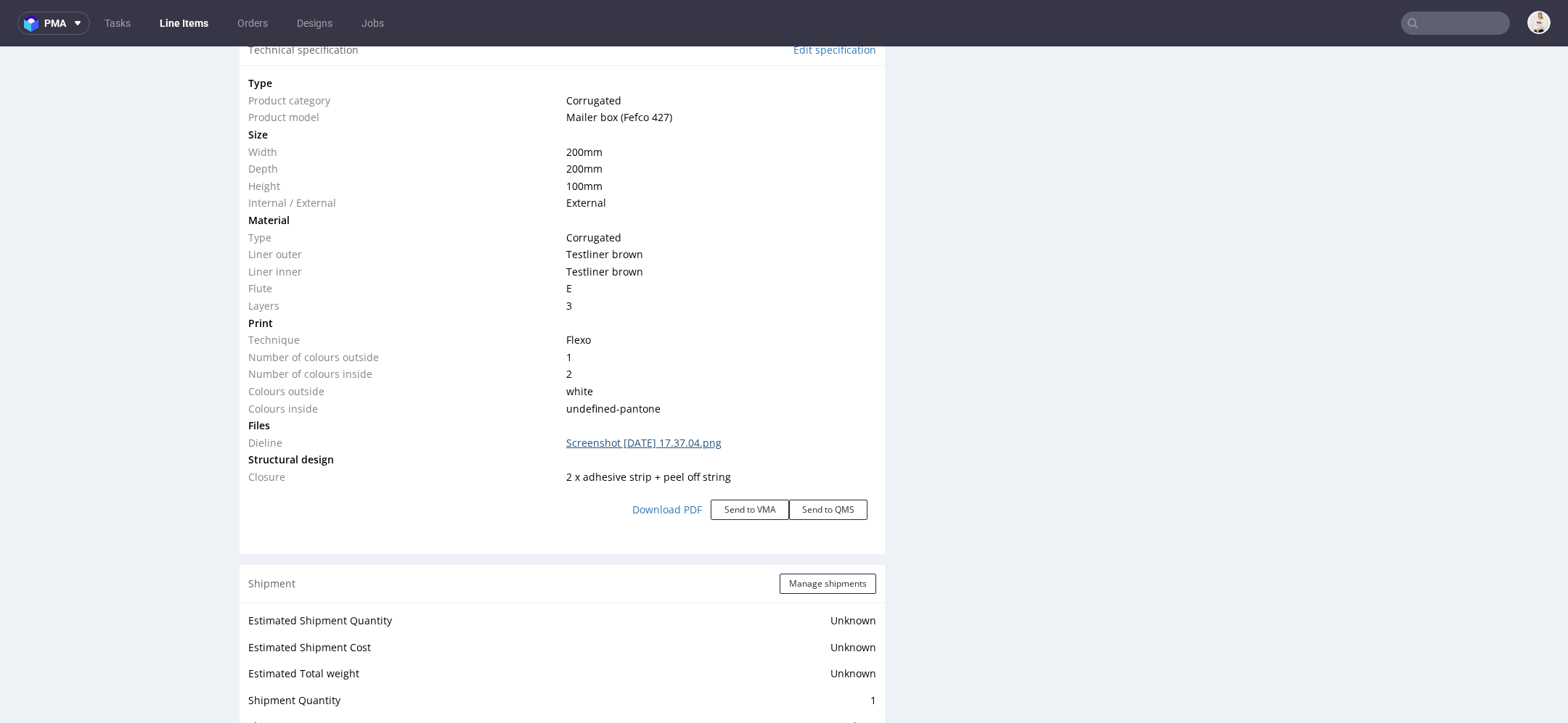
click at [655, 436] on link "Screenshot 2025-09-08 at 17.37.04.png" at bounding box center [644, 443] width 155 height 14
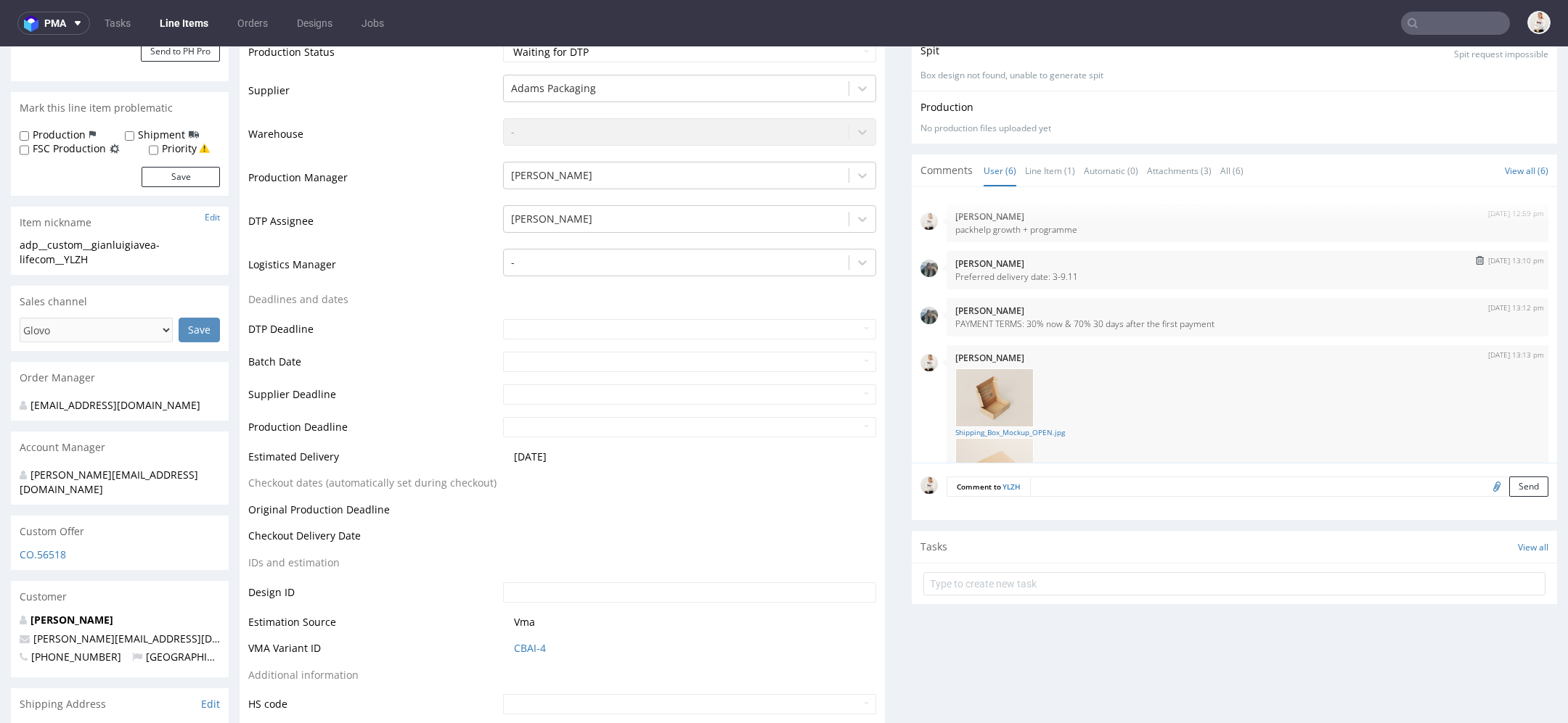
scroll to position [0, 0]
